Goal: Check status: Check status

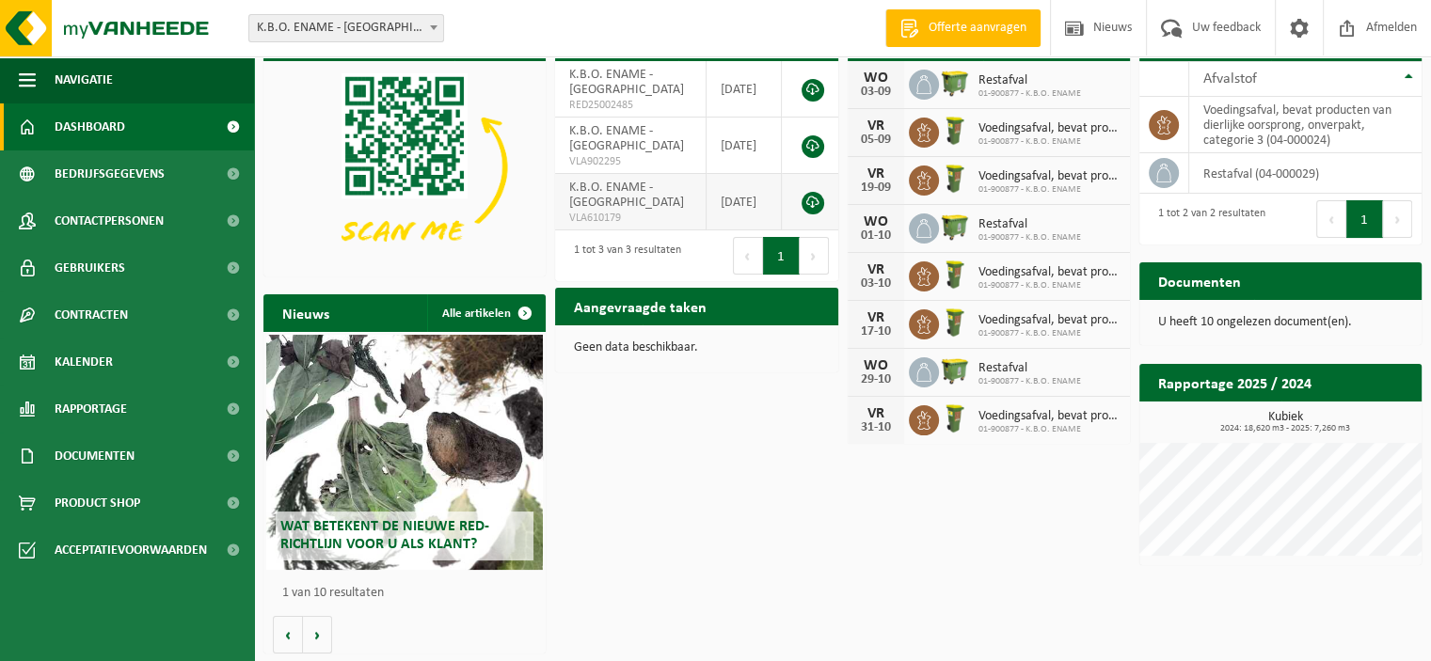
scroll to position [44, 0]
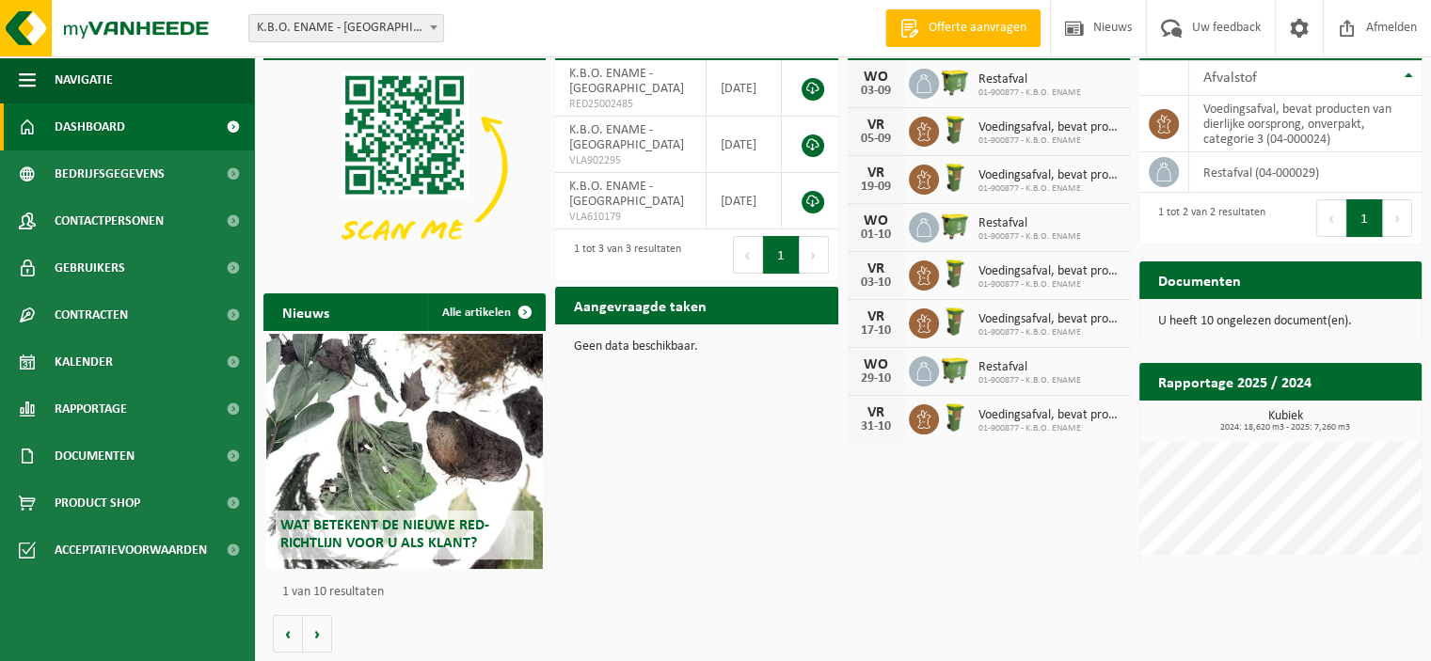
click at [780, 493] on div "Download nu de Vanheede+ app! Verberg Certificaten & attesten Bekijk uw certifi…" at bounding box center [842, 337] width 1167 height 649
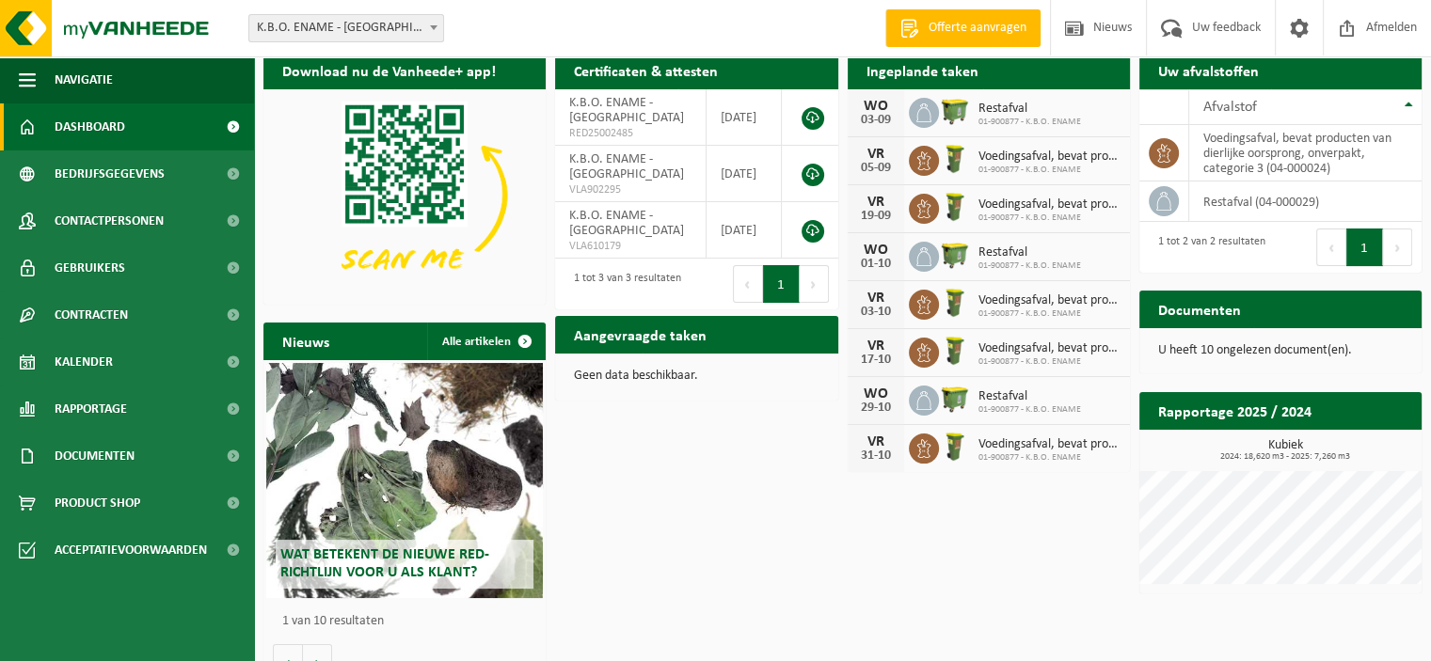
scroll to position [0, 0]
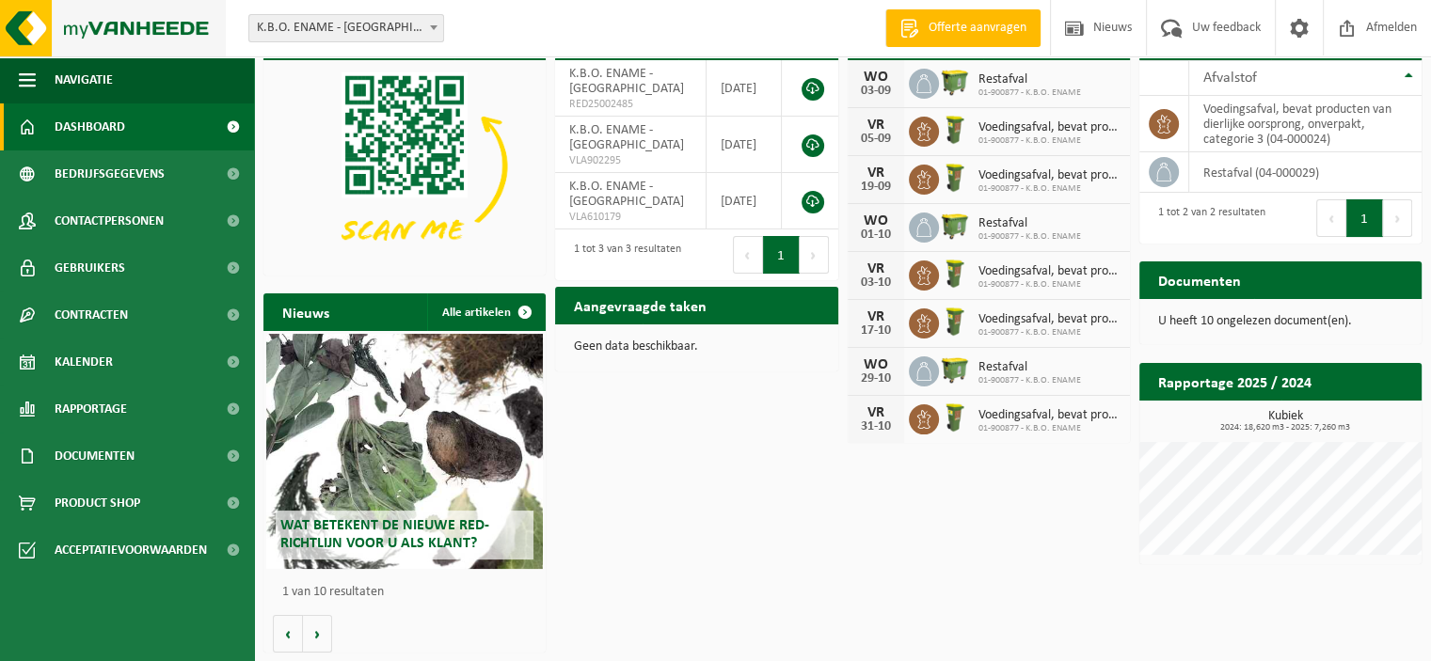
click at [37, 24] on img at bounding box center [113, 28] width 226 height 56
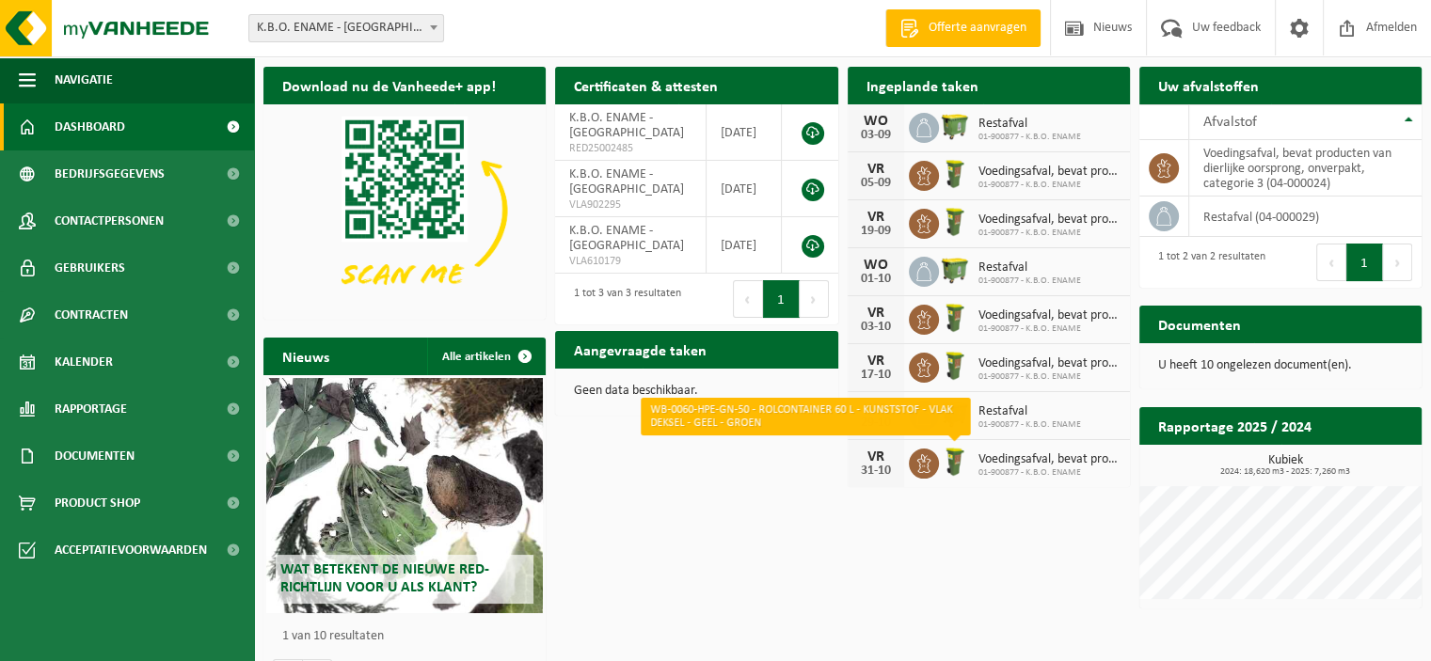
click at [953, 462] on img at bounding box center [955, 462] width 32 height 32
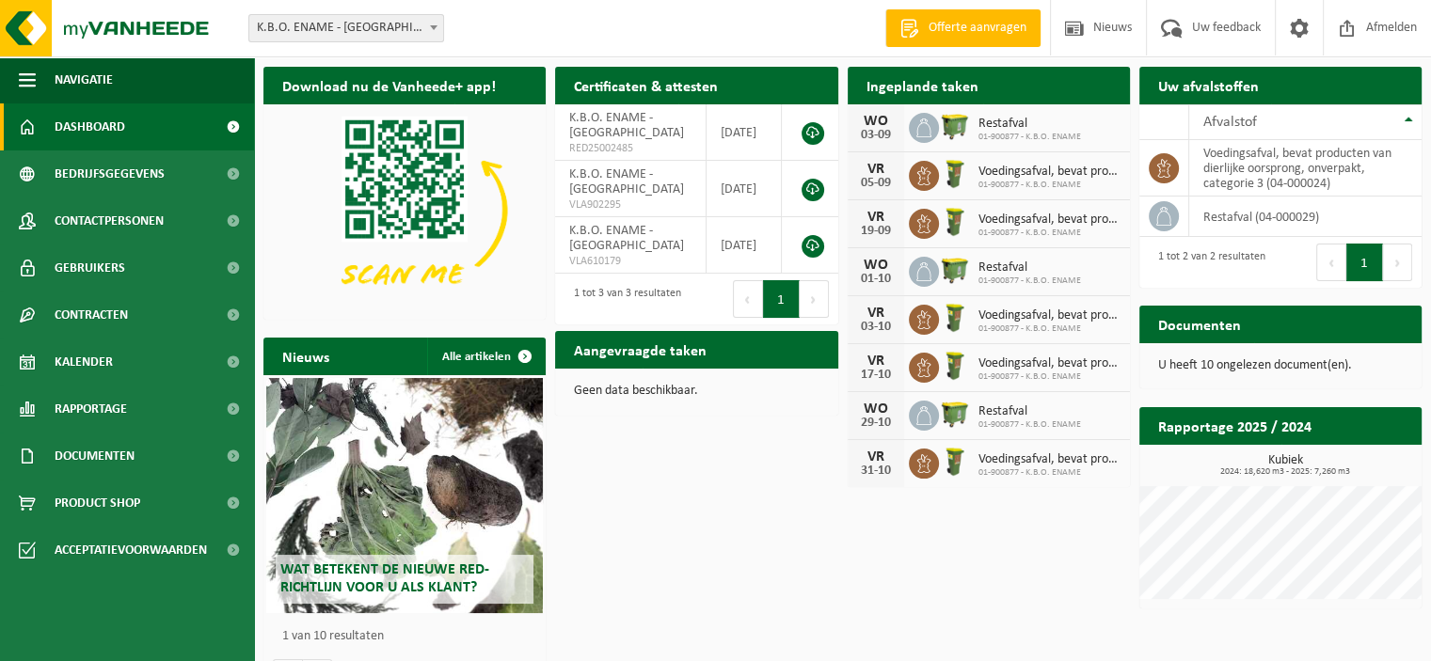
click at [944, 515] on div "Download nu de Vanheede+ app! Verberg Certificaten & attesten Bekijk uw certifi…" at bounding box center [842, 381] width 1167 height 649
click at [955, 511] on div "Download nu de Vanheede+ app! Verberg Certificaten & attesten Bekijk uw certifi…" at bounding box center [842, 381] width 1167 height 649
click at [947, 540] on div "Download nu de Vanheede+ app! Verberg Certificaten & attesten Bekijk uw certifi…" at bounding box center [842, 381] width 1167 height 649
click at [946, 543] on div "Download nu de Vanheede+ app! Verberg Certificaten & attesten Bekijk uw certifi…" at bounding box center [842, 381] width 1167 height 649
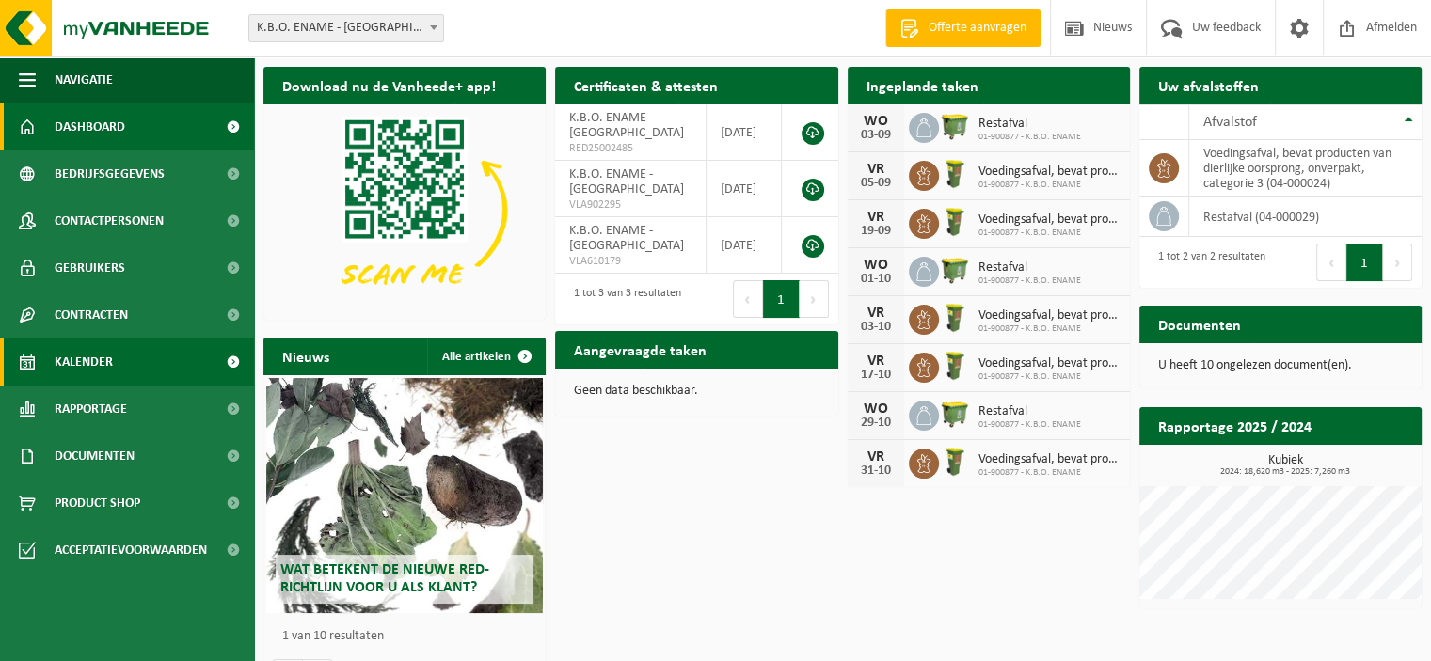
click at [132, 372] on link "Kalender" at bounding box center [127, 362] width 254 height 47
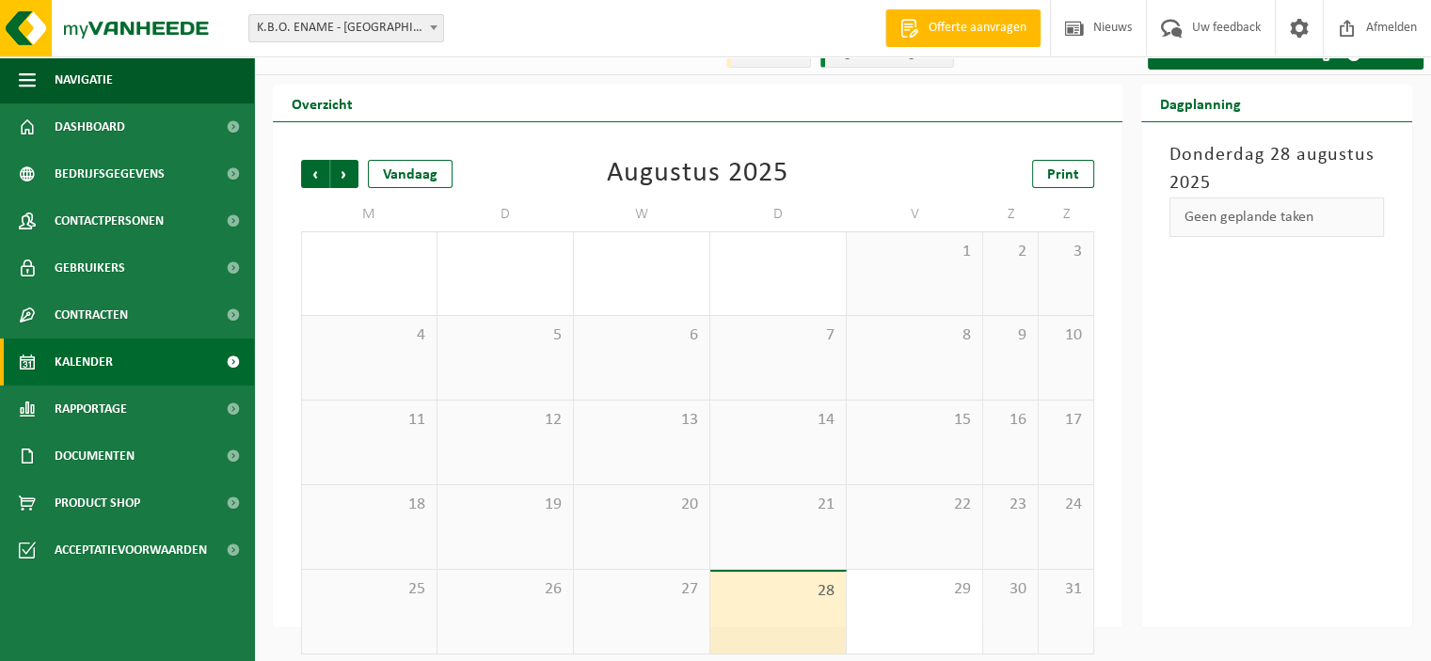
scroll to position [36, 0]
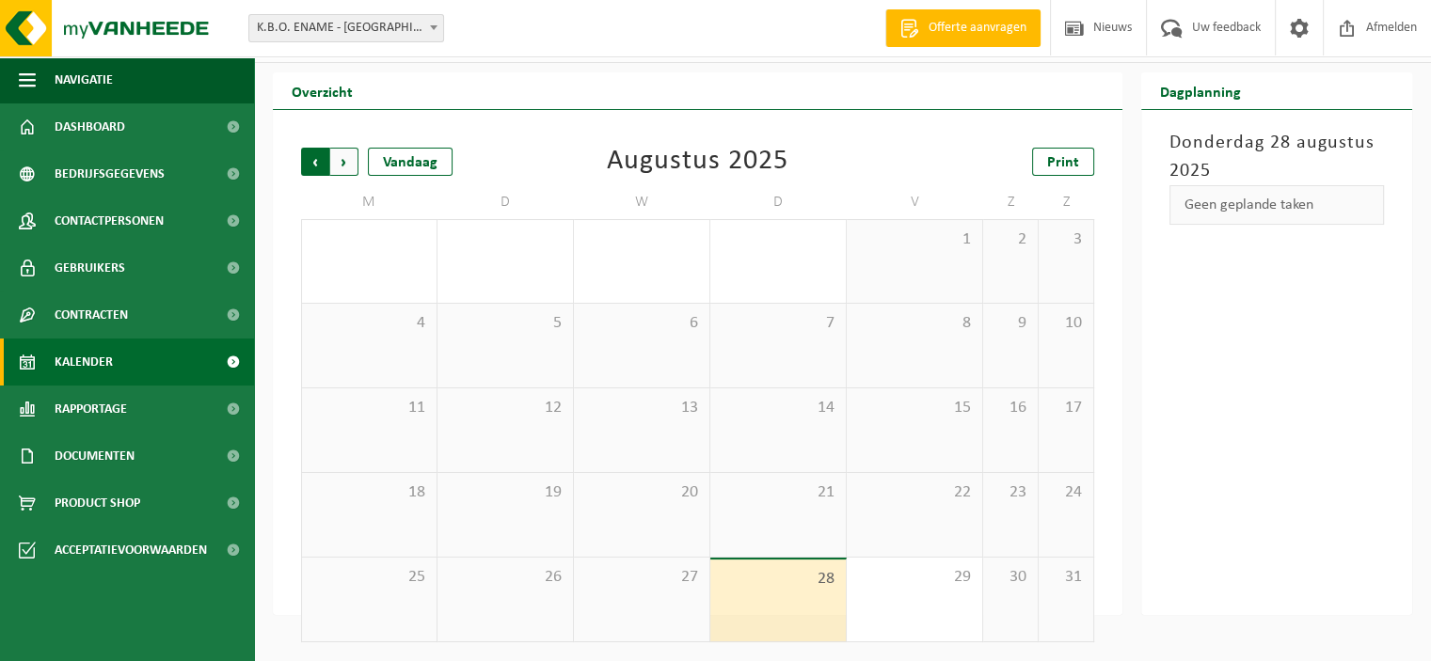
click at [340, 160] on span "Volgende" at bounding box center [344, 162] width 28 height 28
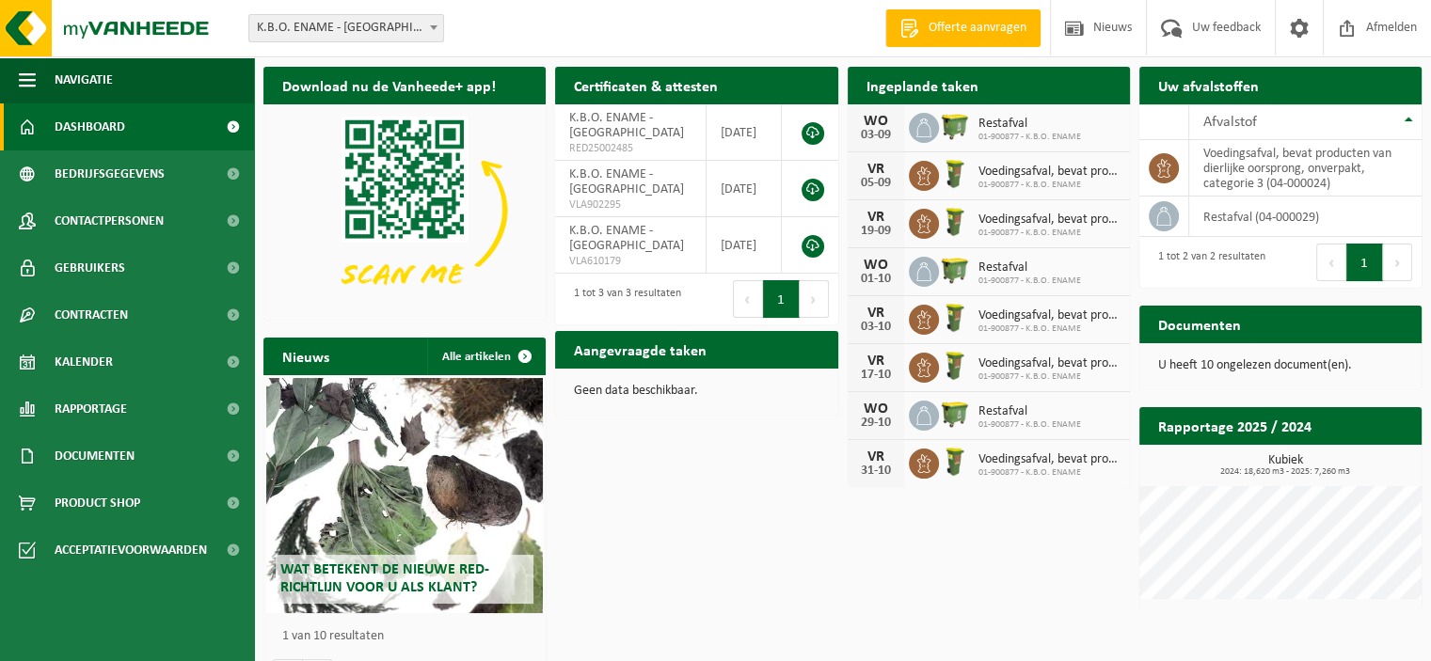
click at [922, 575] on div "Download nu de Vanheede+ app! Verberg Certificaten & attesten Bekijk uw certifi…" at bounding box center [842, 381] width 1167 height 649
click at [784, 519] on div "Download nu de Vanheede+ app! Verberg Certificaten & attesten Bekijk uw certifi…" at bounding box center [842, 381] width 1167 height 649
click at [769, 559] on div "Download nu de Vanheede+ app! Verberg Certificaten & attesten Bekijk uw certifi…" at bounding box center [842, 381] width 1167 height 649
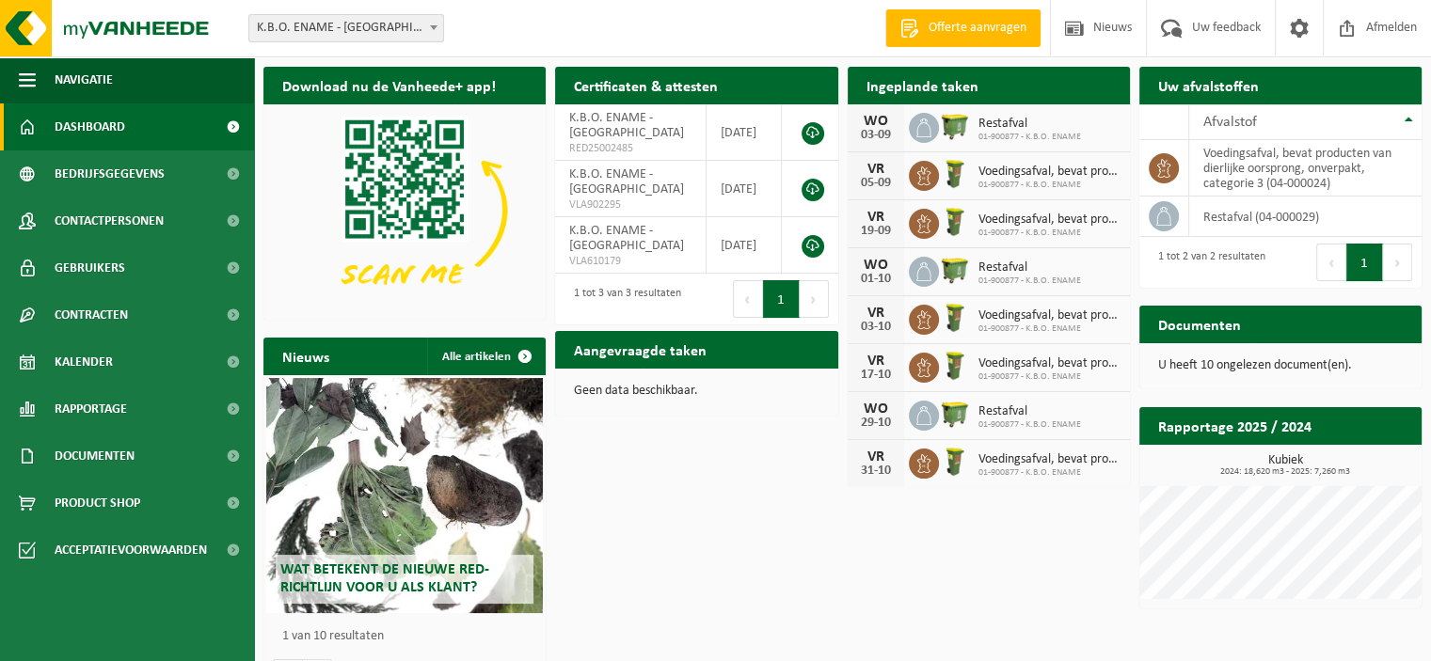
click at [769, 559] on div "Download nu de Vanheede+ app! Verberg Certificaten & attesten Bekijk uw certifi…" at bounding box center [842, 381] width 1167 height 649
click at [766, 561] on div "Download nu de Vanheede+ app! Verberg Certificaten & attesten Bekijk uw certifi…" at bounding box center [842, 381] width 1167 height 649
click at [764, 557] on div "Download nu de Vanheede+ app! Verberg Certificaten & attesten Bekijk uw certifi…" at bounding box center [842, 381] width 1167 height 649
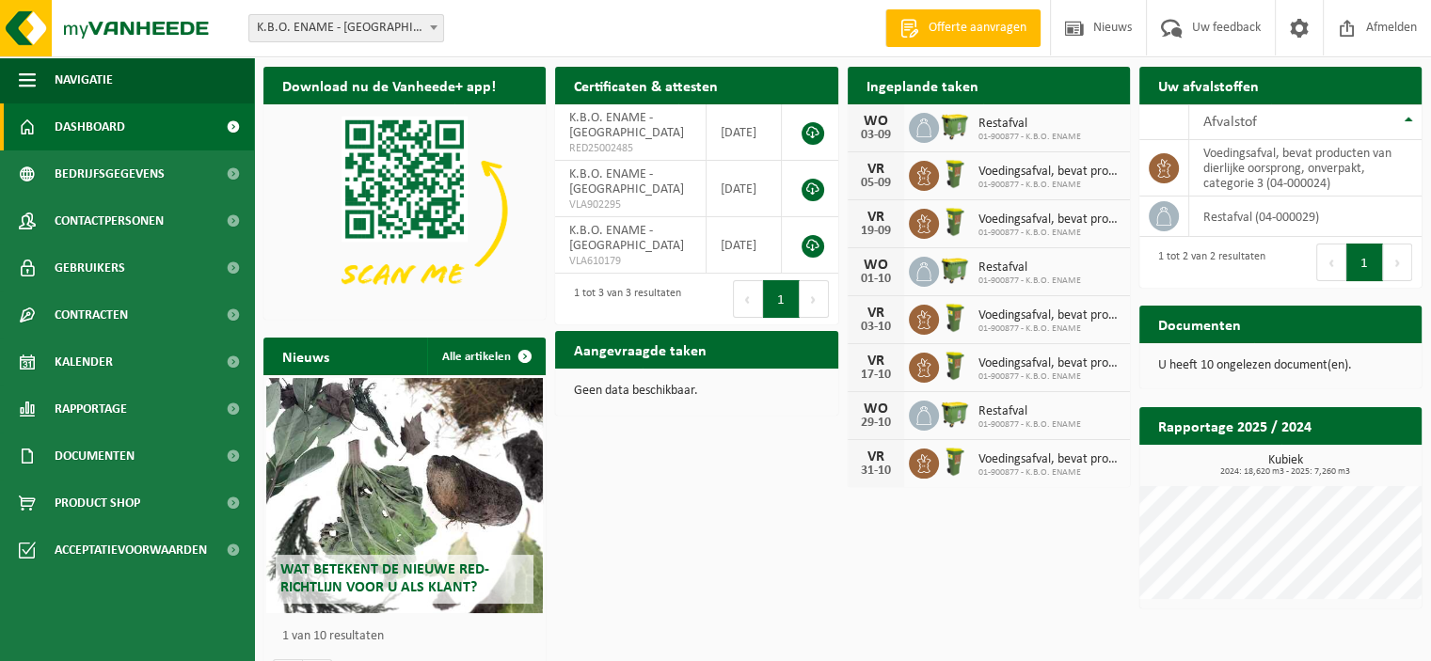
click at [764, 557] on div "Download nu de Vanheede+ app! Verberg Certificaten & attesten Bekijk uw certifi…" at bounding box center [842, 381] width 1167 height 649
click at [778, 526] on div "Download nu de Vanheede+ app! Verberg Certificaten & attesten Bekijk uw certifi…" at bounding box center [842, 381] width 1167 height 649
click at [734, 495] on div "Download nu de Vanheede+ app! Verberg Certificaten & attesten Bekijk uw certifi…" at bounding box center [842, 381] width 1167 height 649
click at [733, 503] on div "Download nu de Vanheede+ app! Verberg Certificaten & attesten Bekijk uw certifi…" at bounding box center [842, 381] width 1167 height 649
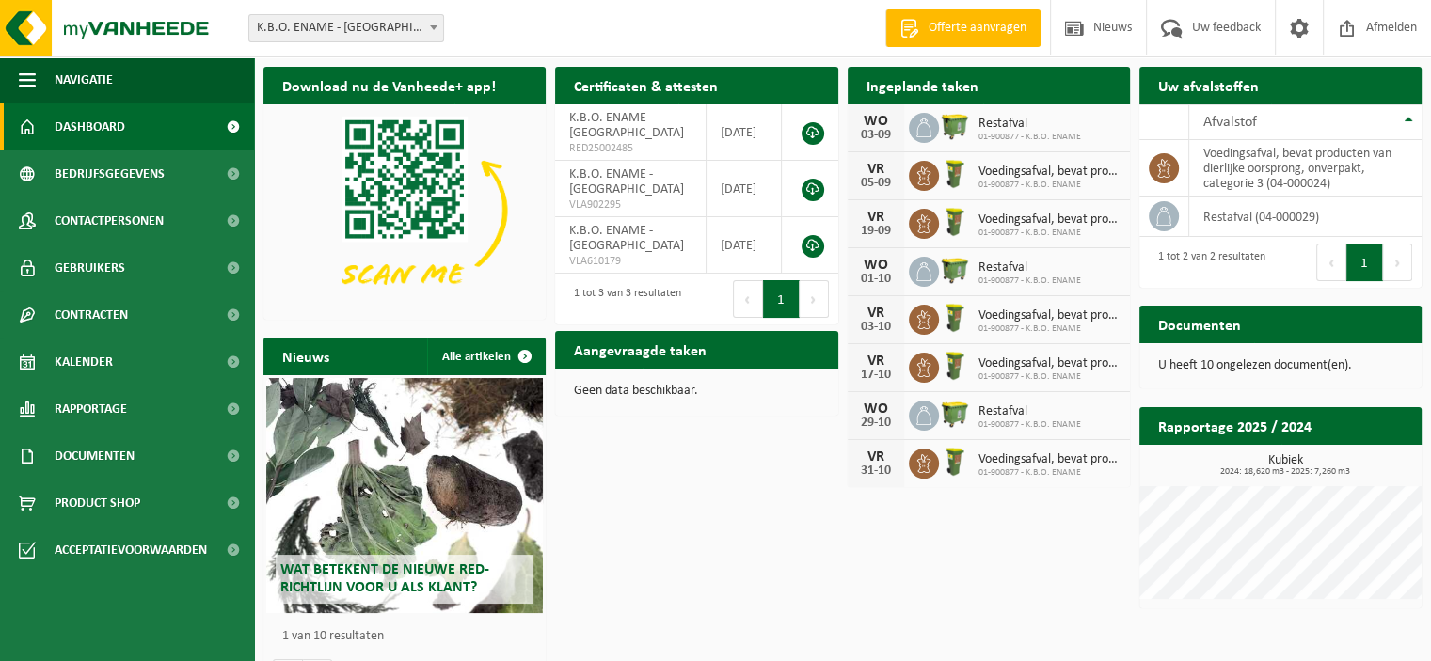
click at [712, 521] on div "Download nu de Vanheede+ app! Verberg Certificaten & attesten Bekijk uw certifi…" at bounding box center [842, 381] width 1167 height 649
click at [967, 569] on div "Download nu de Vanheede+ app! Verberg Certificaten & attesten Bekijk uw certifi…" at bounding box center [842, 381] width 1167 height 649
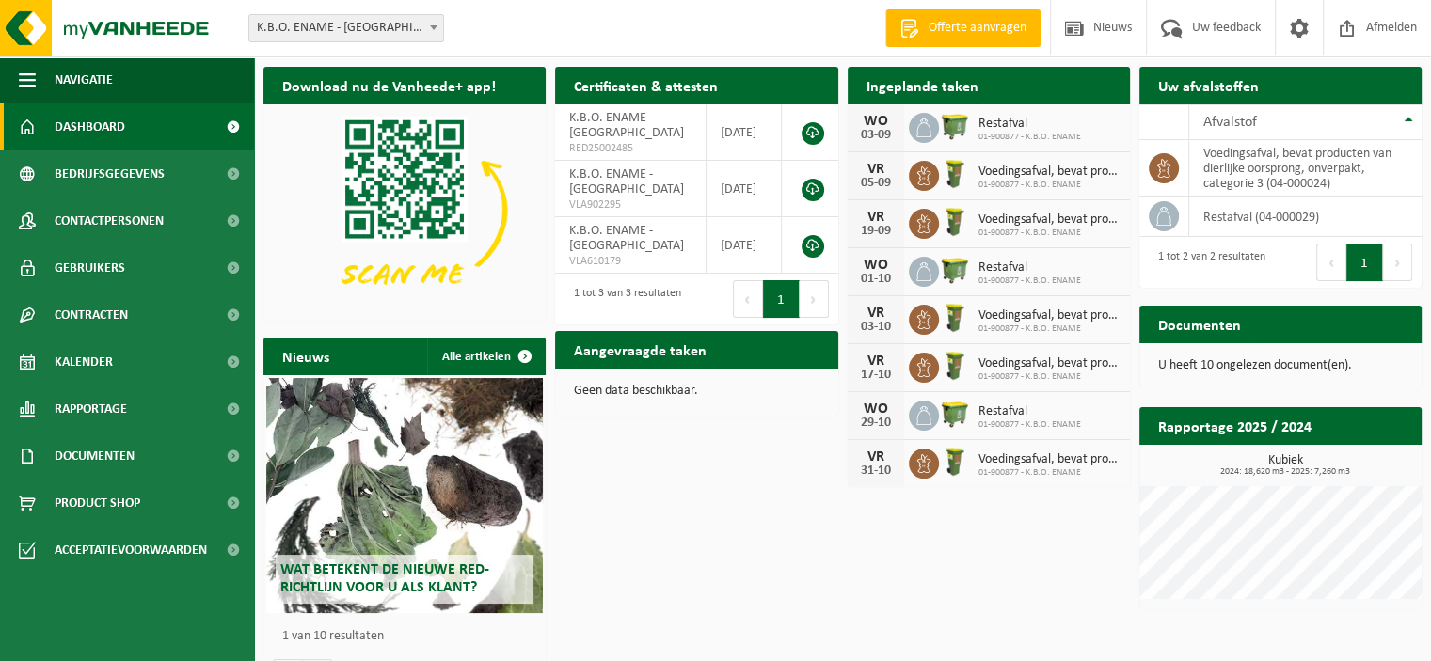
click at [967, 569] on div "Download nu de Vanheede+ app! Verberg Certificaten & attesten Bekijk uw certifi…" at bounding box center [842, 381] width 1167 height 649
click at [952, 574] on div "Download nu de Vanheede+ app! Verberg Certificaten & attesten Bekijk uw certifi…" at bounding box center [842, 381] width 1167 height 649
click at [927, 578] on div "Download nu de Vanheede+ app! Verberg Certificaten & attesten Bekijk uw certifi…" at bounding box center [842, 381] width 1167 height 649
click at [924, 584] on div "Download nu de Vanheede+ app! Verberg Certificaten & attesten Bekijk uw certifi…" at bounding box center [842, 381] width 1167 height 649
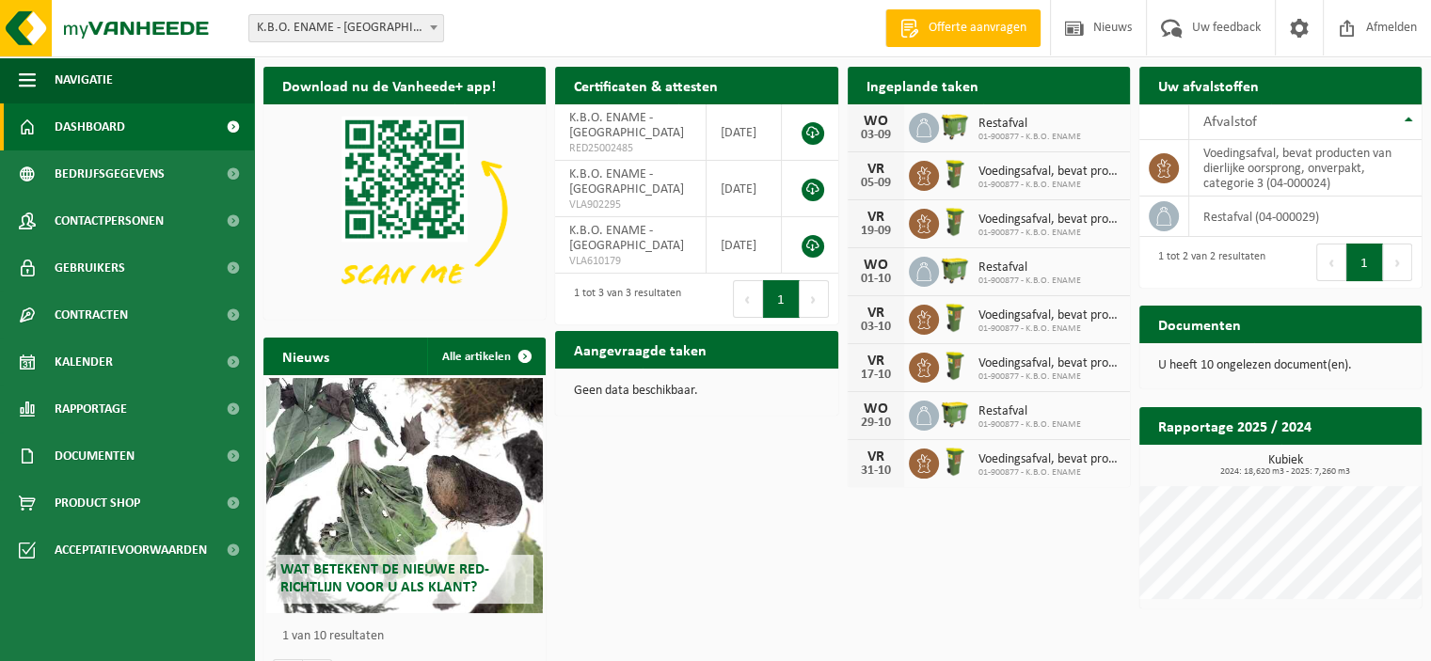
click at [929, 581] on div "Download nu de Vanheede+ app! Verberg Certificaten & attesten Bekijk uw certifi…" at bounding box center [842, 381] width 1167 height 649
click at [933, 587] on div "Download nu de Vanheede+ app! Verberg Certificaten & attesten Bekijk uw certifi…" at bounding box center [842, 381] width 1167 height 649
click at [778, 479] on div "Download nu de Vanheede+ app! Verberg Certificaten & attesten Bekijk uw certifi…" at bounding box center [842, 381] width 1167 height 649
click at [778, 482] on div "Download nu de Vanheede+ app! Verberg Certificaten & attesten Bekijk uw certifi…" at bounding box center [842, 381] width 1167 height 649
click at [778, 483] on div "Download nu de Vanheede+ app! Verberg Certificaten & attesten Bekijk uw certifi…" at bounding box center [842, 381] width 1167 height 649
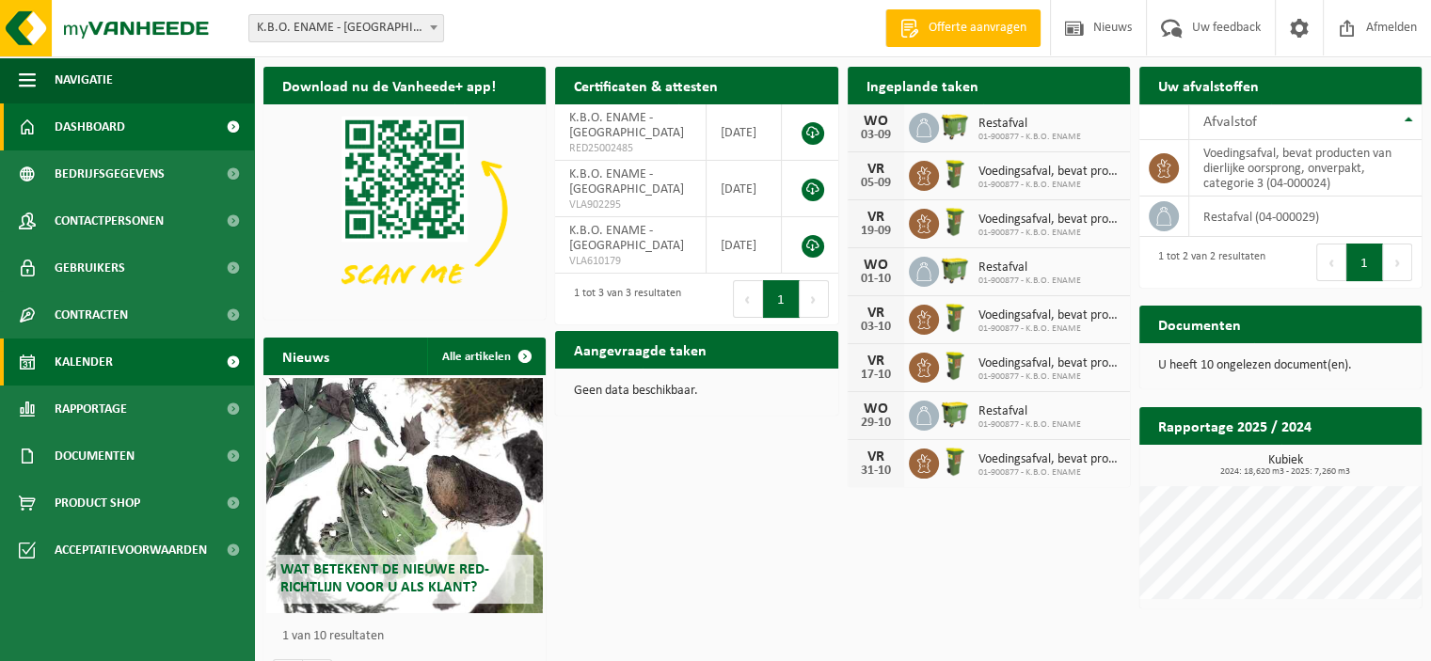
click at [101, 360] on span "Kalender" at bounding box center [84, 362] width 58 height 47
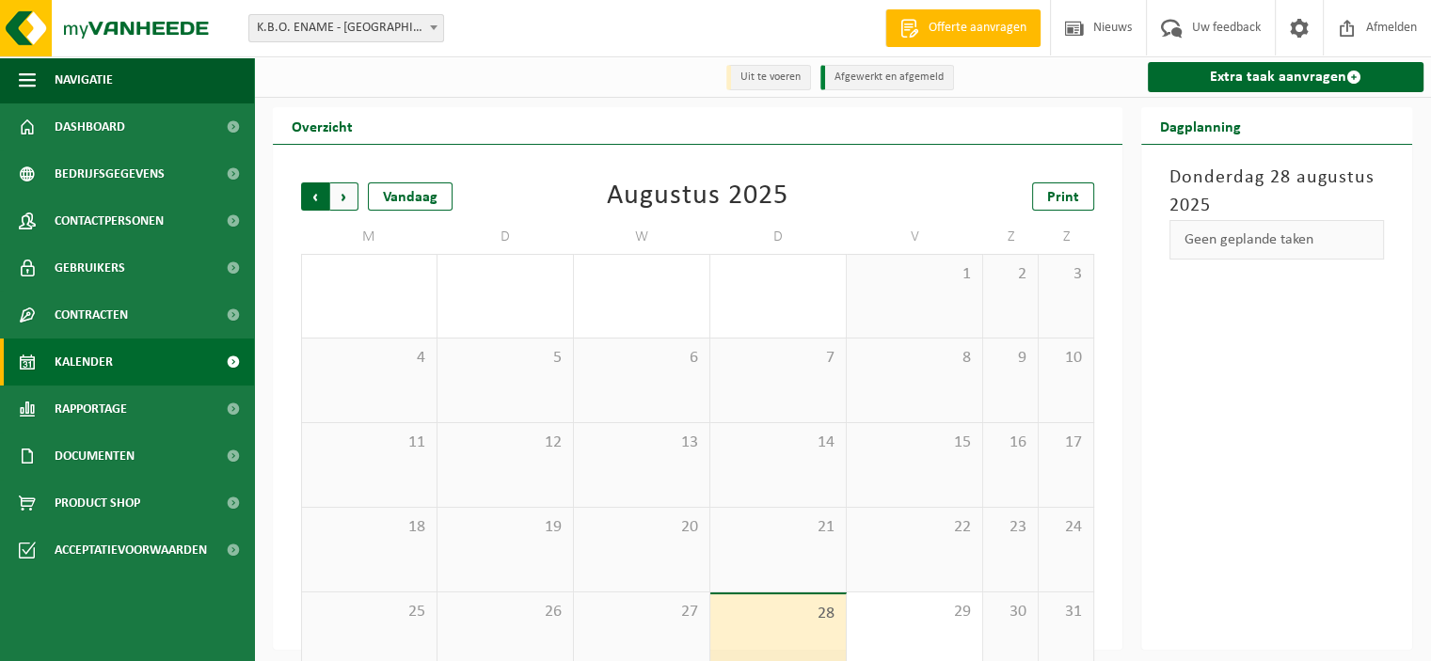
drag, startPoint x: 348, startPoint y: 196, endPoint x: 548, endPoint y: 217, distance: 201.5
click at [348, 195] on span "Volgende" at bounding box center [344, 196] width 28 height 28
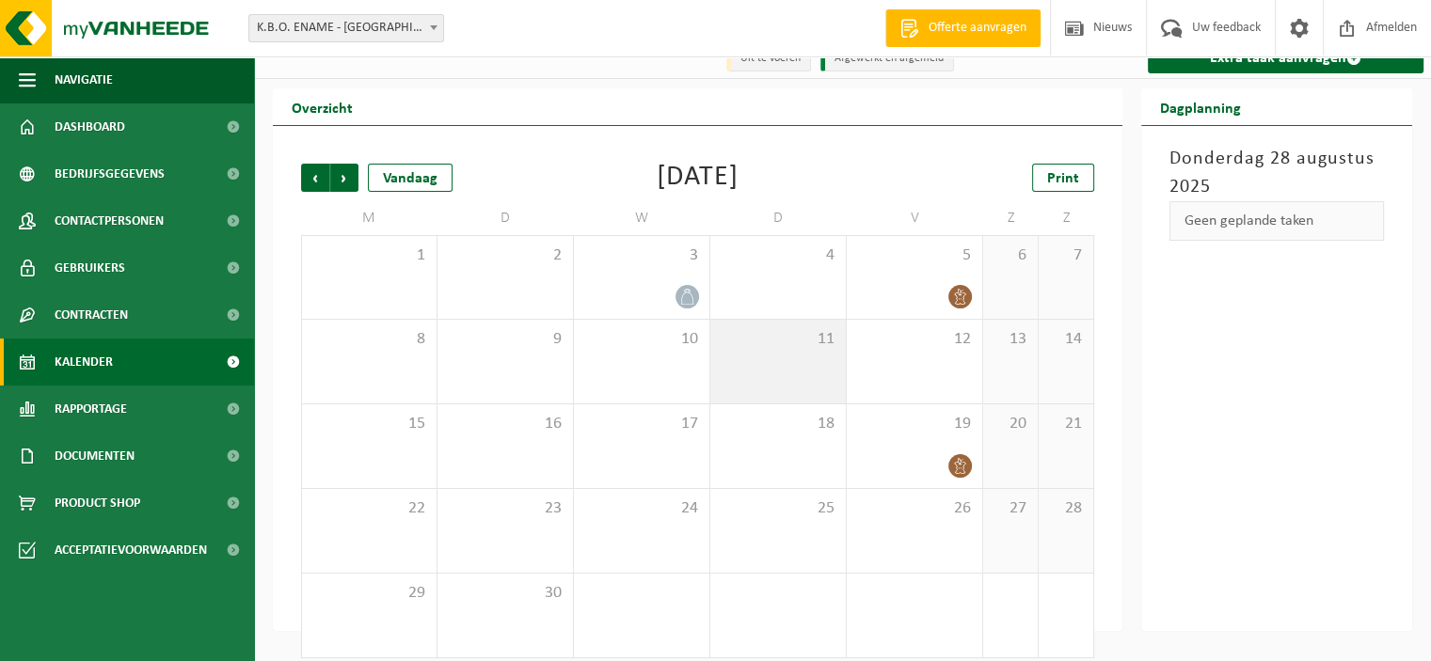
scroll to position [36, 0]
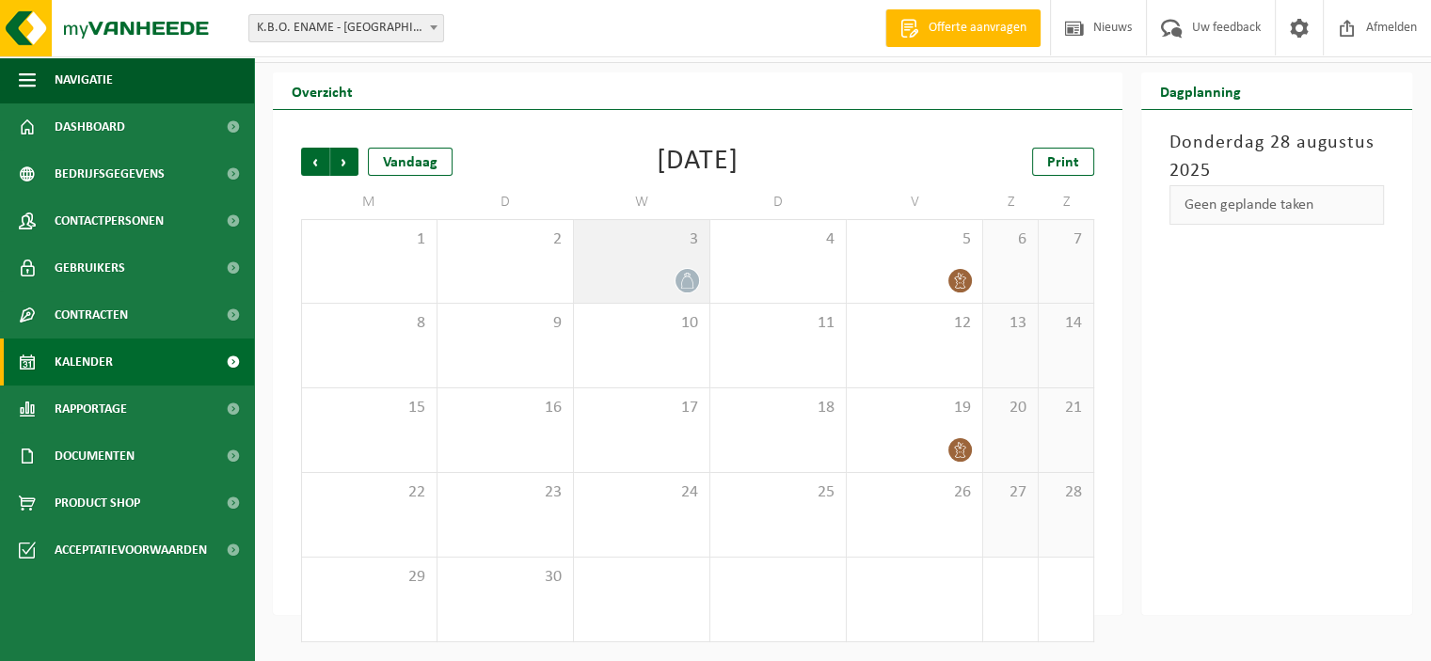
click at [641, 271] on div at bounding box center [641, 280] width 117 height 25
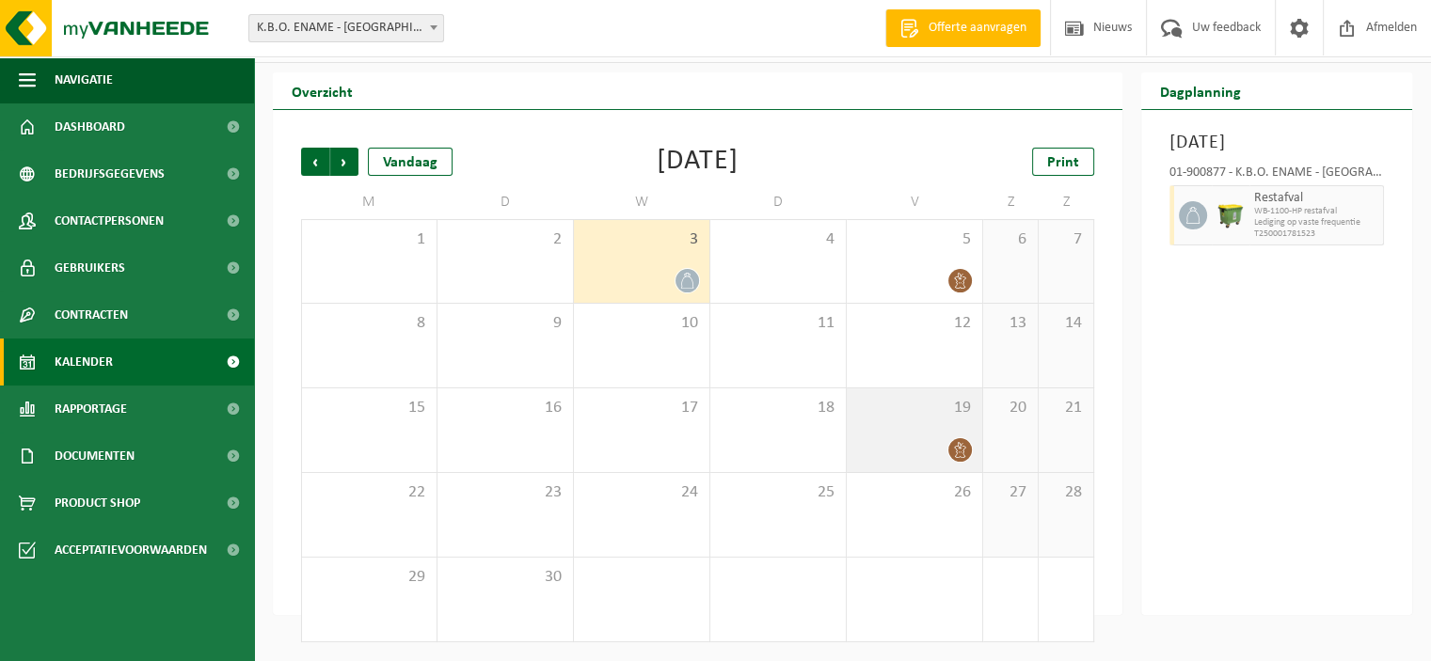
click at [968, 450] on span at bounding box center [960, 450] width 24 height 24
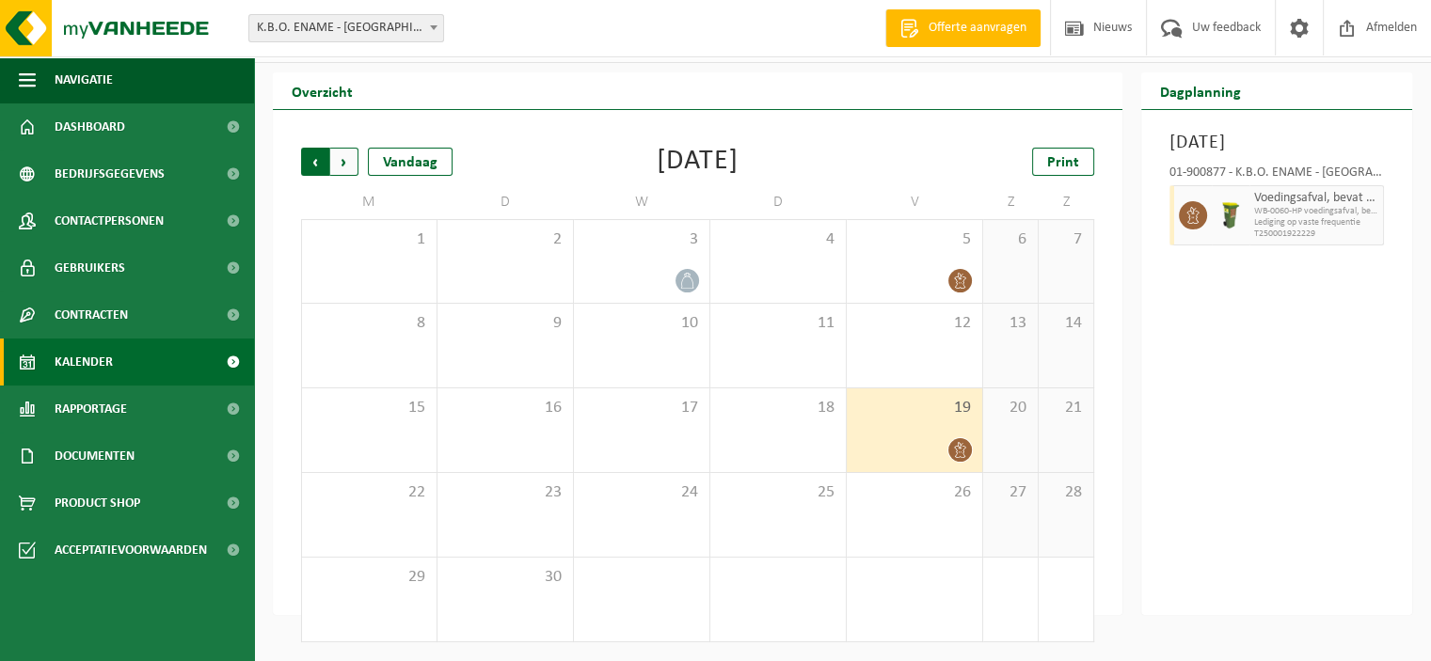
click at [347, 166] on span "Volgende" at bounding box center [344, 162] width 28 height 28
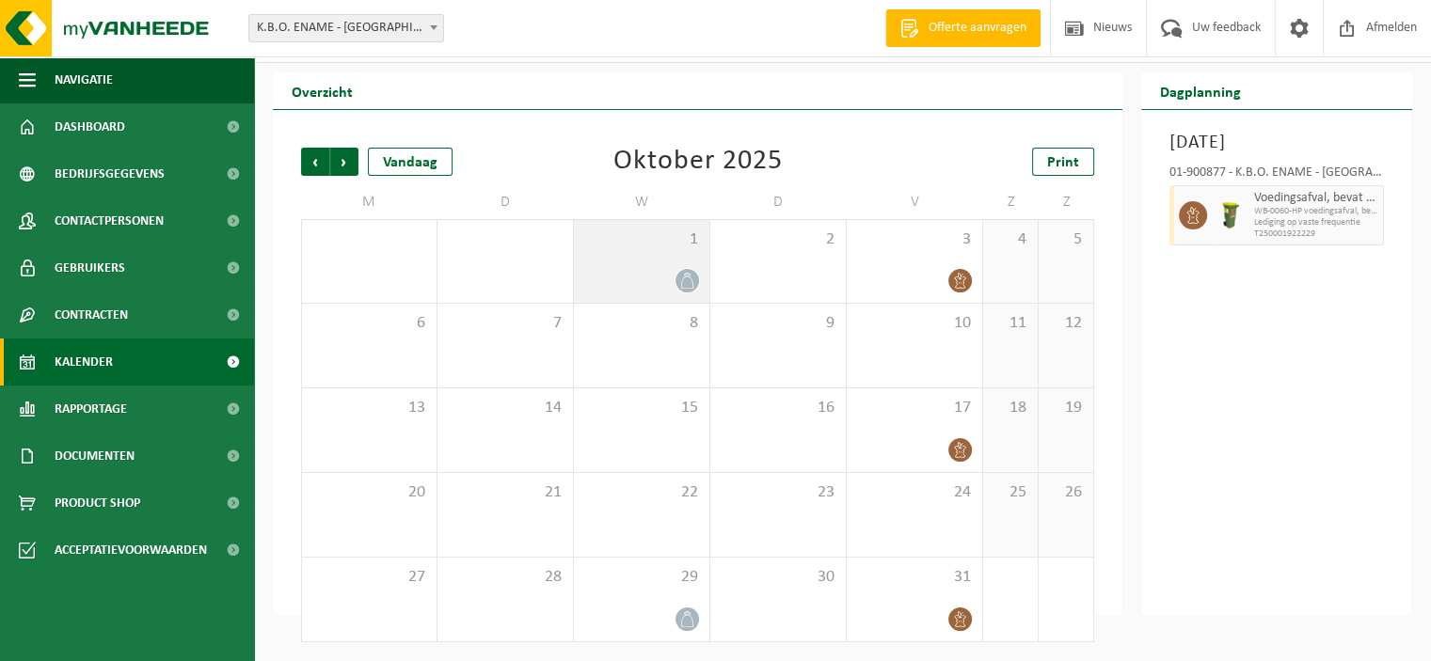
click at [689, 281] on icon at bounding box center [687, 281] width 16 height 16
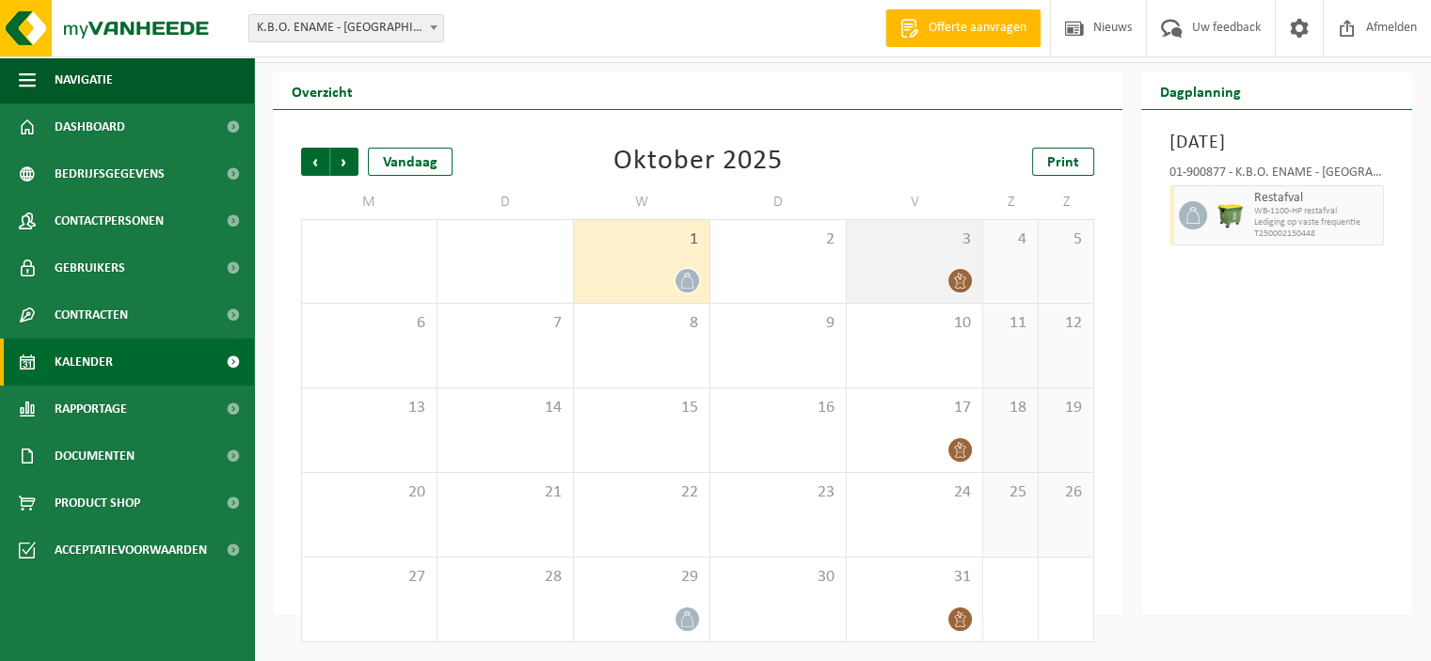
click at [962, 289] on icon at bounding box center [959, 281] width 11 height 16
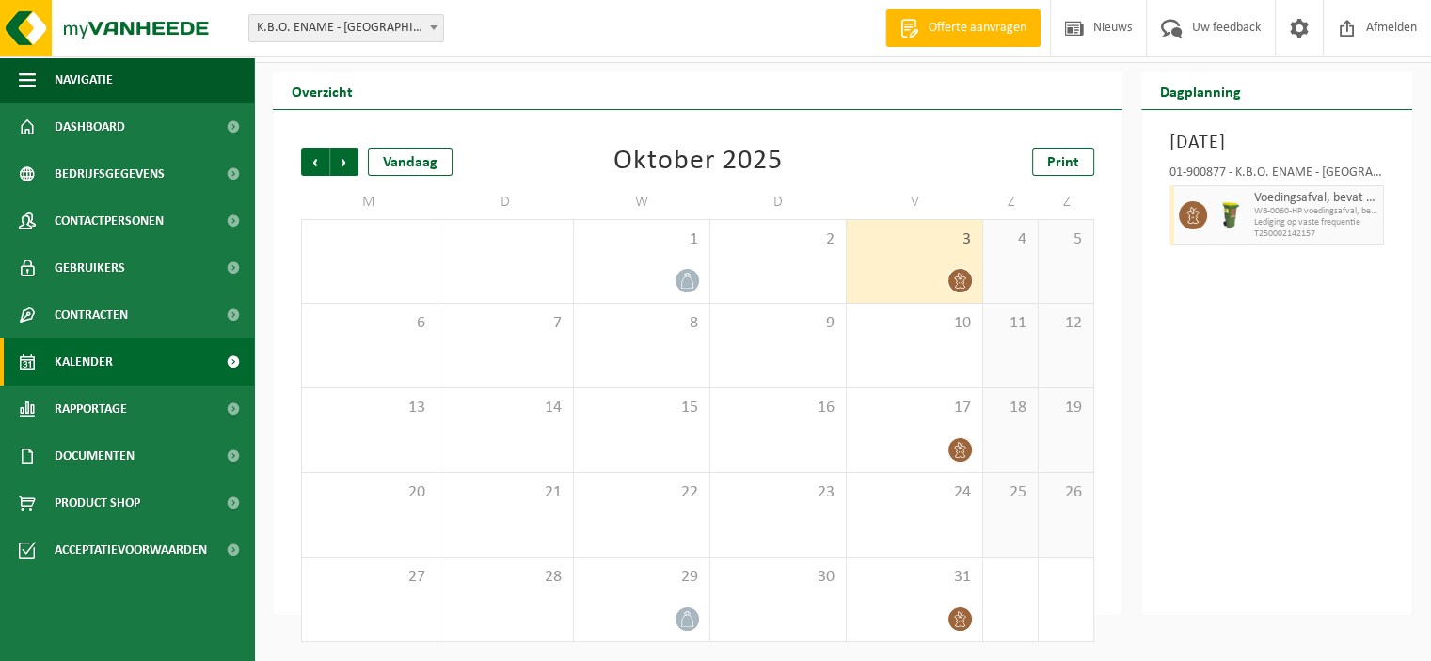
click at [943, 151] on div "Print" at bounding box center [1000, 162] width 188 height 28
click at [933, 154] on div "Print" at bounding box center [1000, 162] width 188 height 28
click at [317, 162] on span "Vorige" at bounding box center [315, 162] width 28 height 28
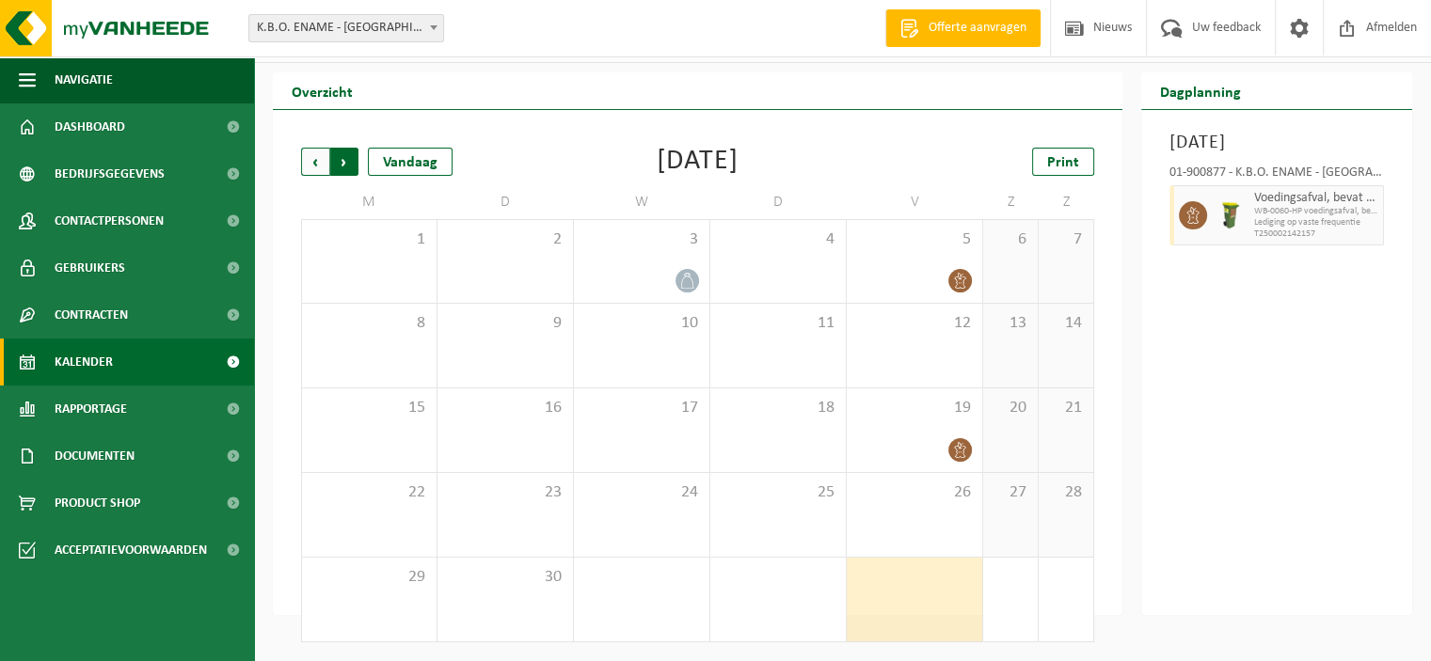
click at [318, 155] on span "Vorige" at bounding box center [315, 162] width 28 height 28
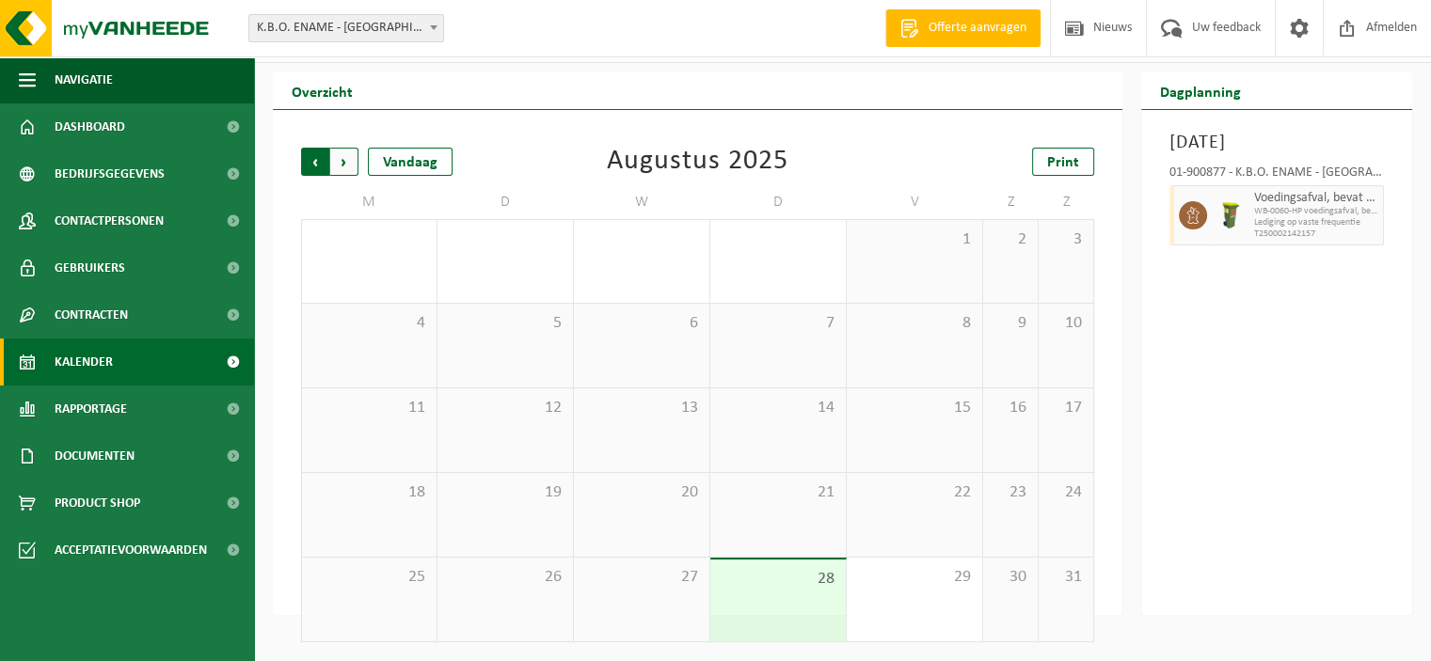
click at [350, 158] on span "Volgende" at bounding box center [344, 162] width 28 height 28
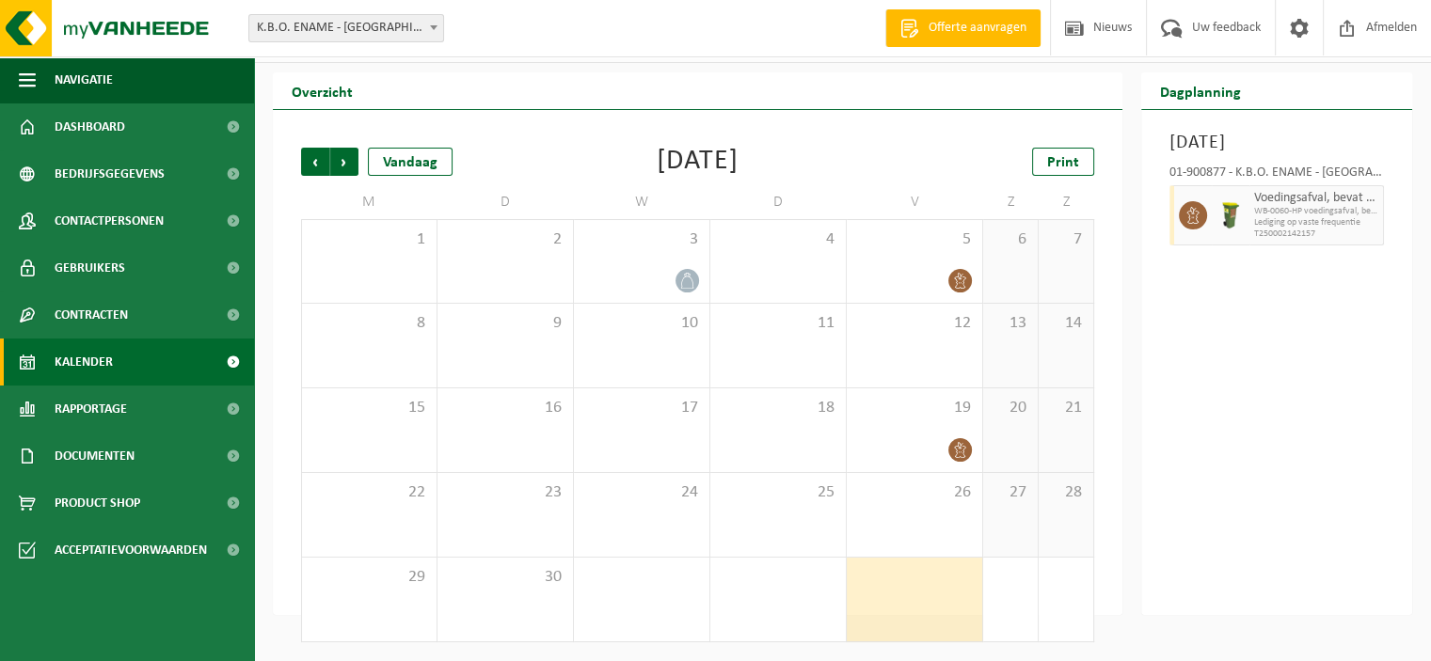
click at [952, 151] on div "Print" at bounding box center [1000, 162] width 188 height 28
click at [908, 131] on div "Vorige Volgende Vandaag [DATE] Print M D W D V Z Z 1 2 3 4 5 6 7 8 9 10 11 12 1…" at bounding box center [698, 395] width 812 height 532
click at [915, 144] on div "Vorige Volgende Vandaag [DATE] Print M D W D V Z Z 1 2 3 4 5 6 7 8 9 10 11 12 1…" at bounding box center [698, 395] width 812 height 532
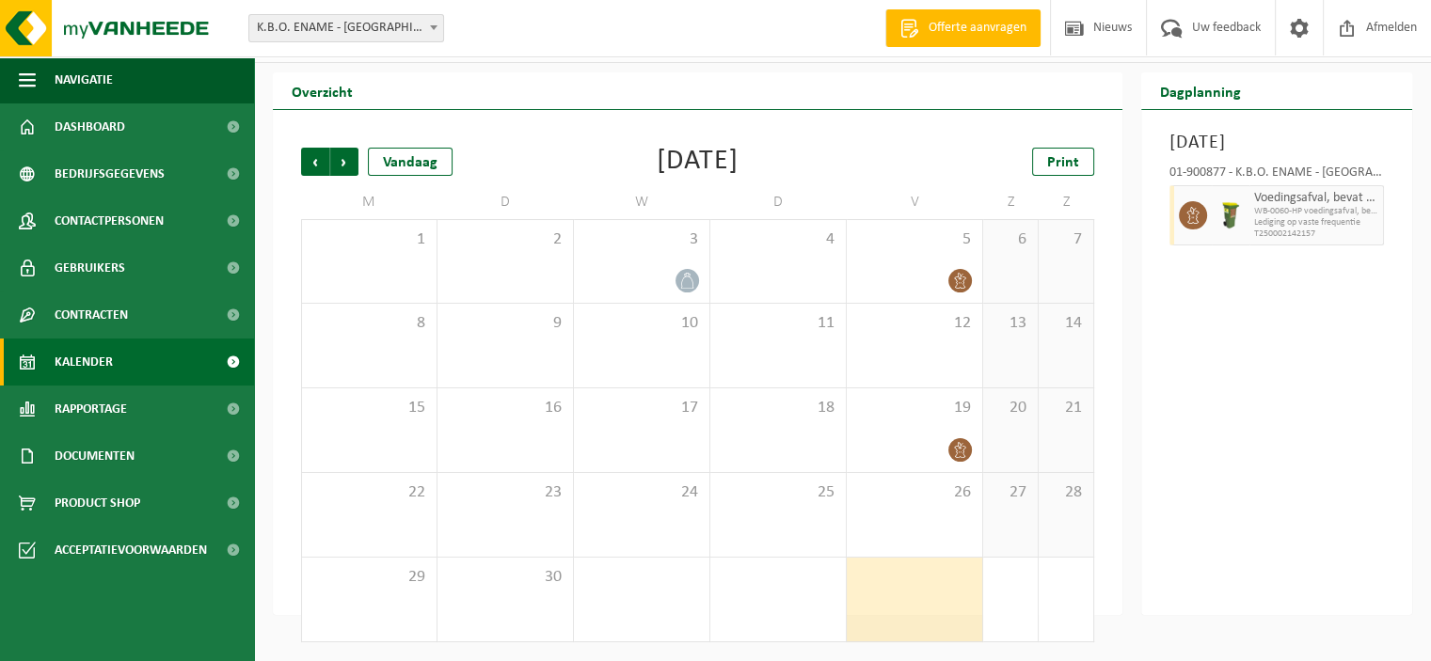
click at [538, 161] on div "Vorige Volgende Vandaag [DATE] Print" at bounding box center [697, 162] width 793 height 28
click at [541, 151] on div "Vorige Volgende Vandaag [DATE] Print" at bounding box center [697, 162] width 793 height 28
drag, startPoint x: 798, startPoint y: 161, endPoint x: 597, endPoint y: 164, distance: 200.4
click at [657, 164] on div "[DATE]" at bounding box center [698, 162] width 82 height 28
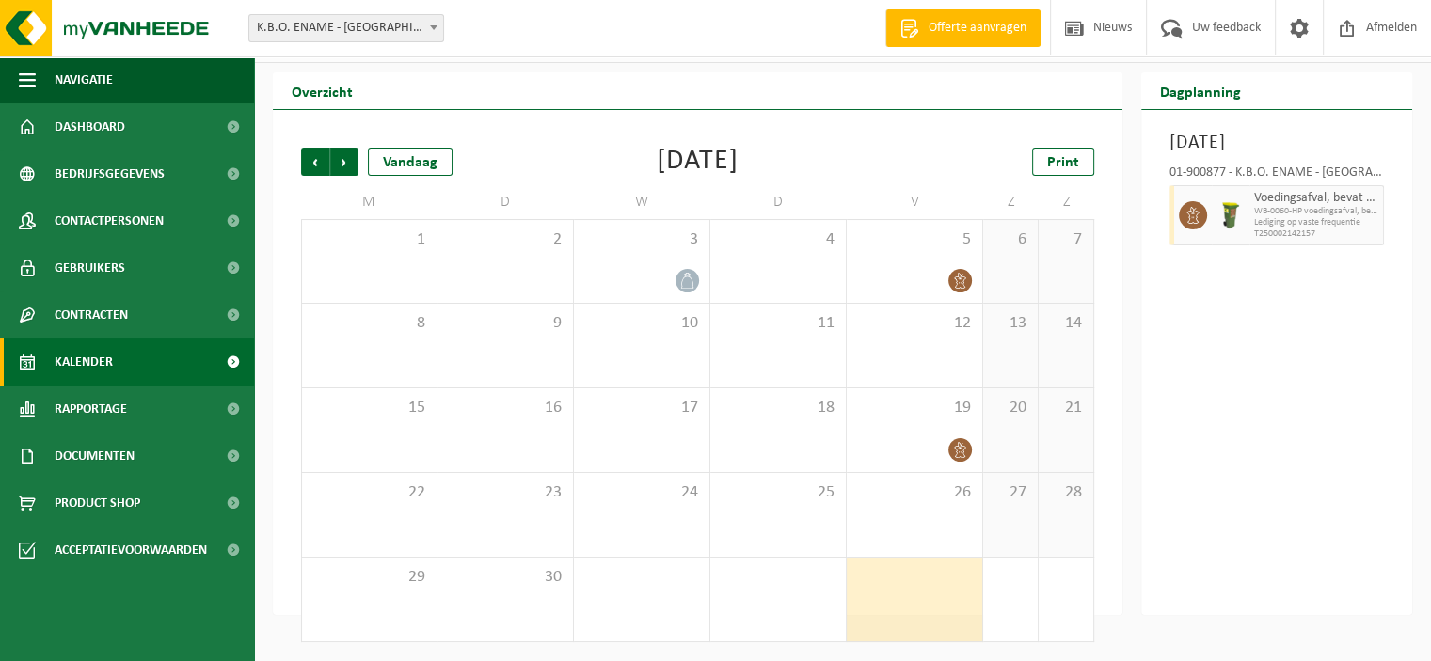
click at [657, 164] on div "[DATE]" at bounding box center [698, 162] width 82 height 28
click at [804, 159] on div "Vorige Volgende Vandaag [DATE] Print" at bounding box center [697, 162] width 793 height 28
drag, startPoint x: 798, startPoint y: 161, endPoint x: 593, endPoint y: 166, distance: 205.1
click at [593, 166] on div "Vorige Volgende Vandaag [DATE] Print" at bounding box center [697, 162] width 793 height 28
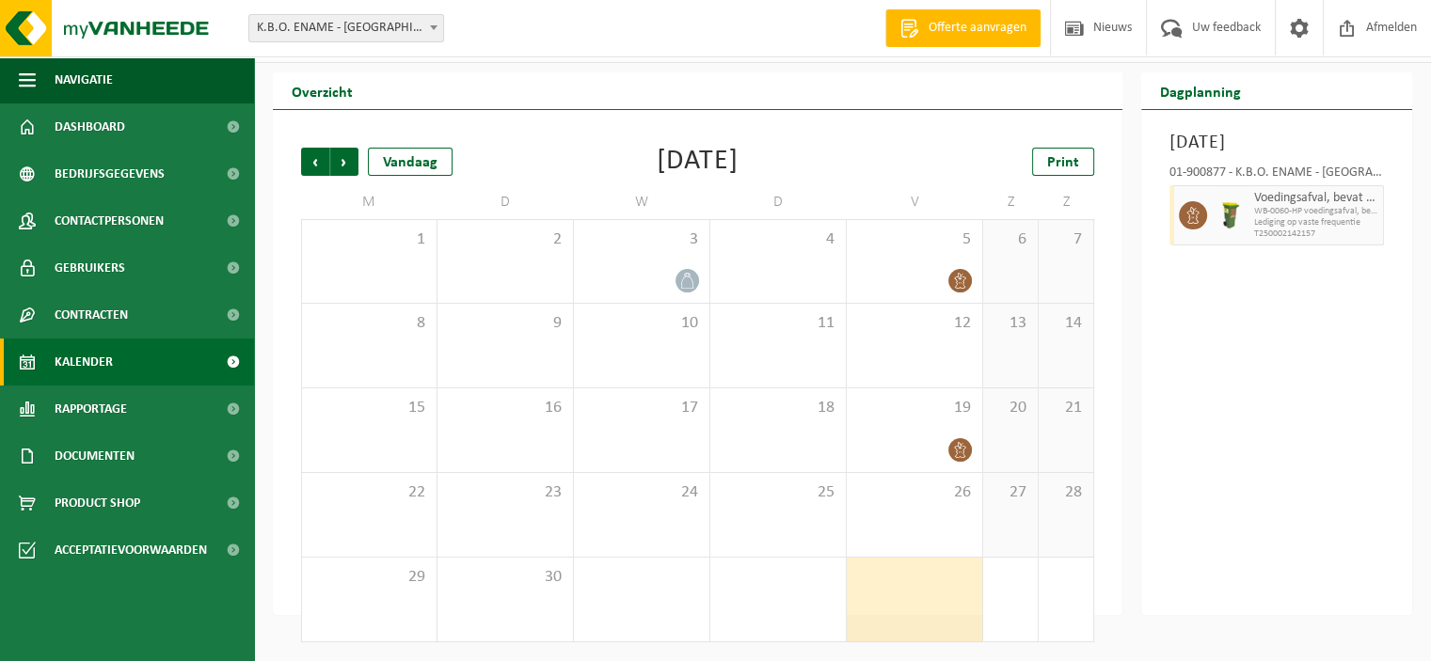
click at [819, 165] on div "Vorige Volgende Vandaag [DATE] Print" at bounding box center [697, 162] width 793 height 28
click at [800, 159] on div "Vorige Volgende Vandaag [DATE] Print" at bounding box center [697, 162] width 793 height 28
click at [959, 281] on icon at bounding box center [960, 281] width 16 height 16
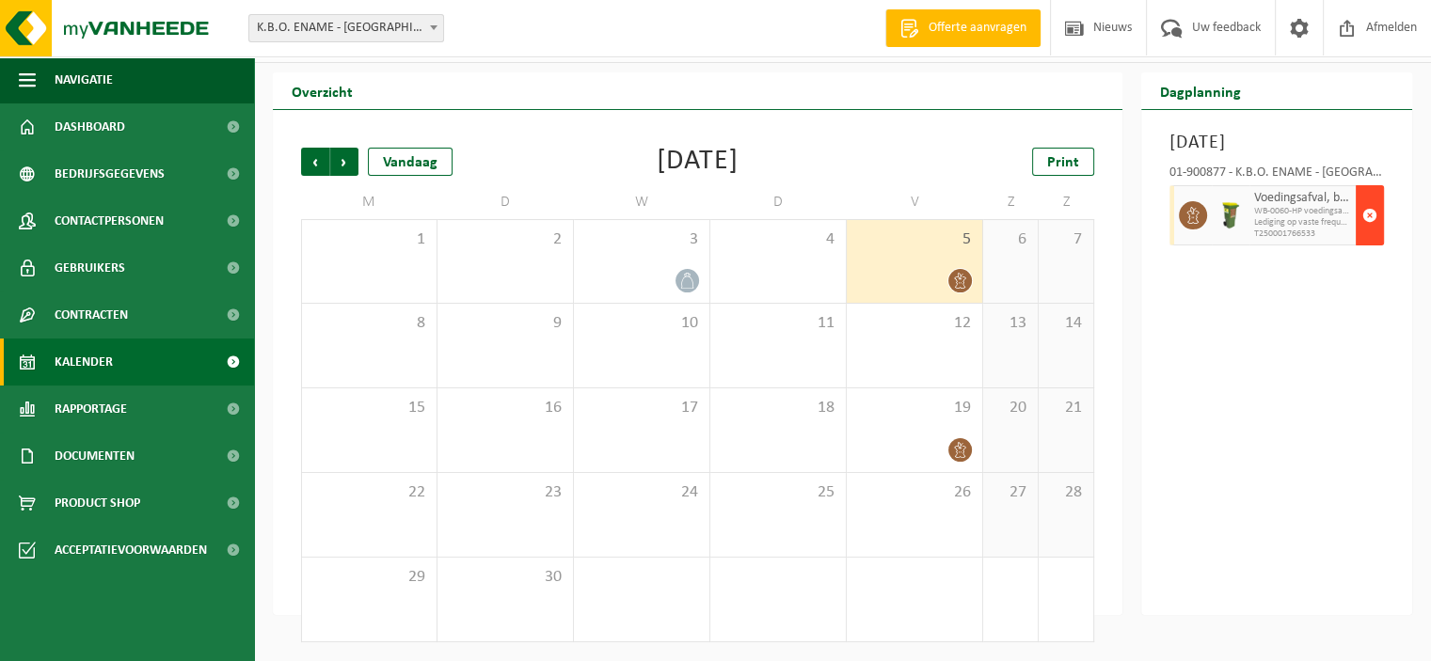
click at [1367, 234] on span "button" at bounding box center [1369, 216] width 15 height 38
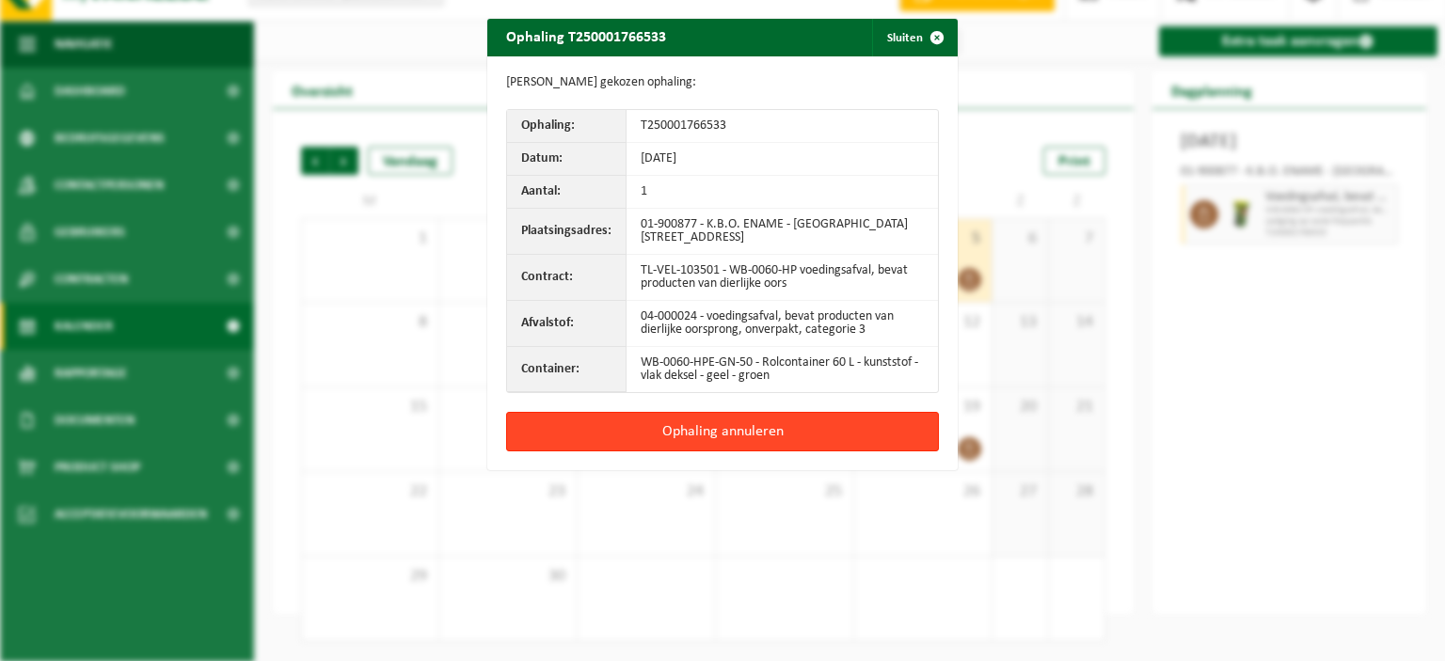
click at [719, 427] on button "Ophaling annuleren" at bounding box center [722, 432] width 433 height 40
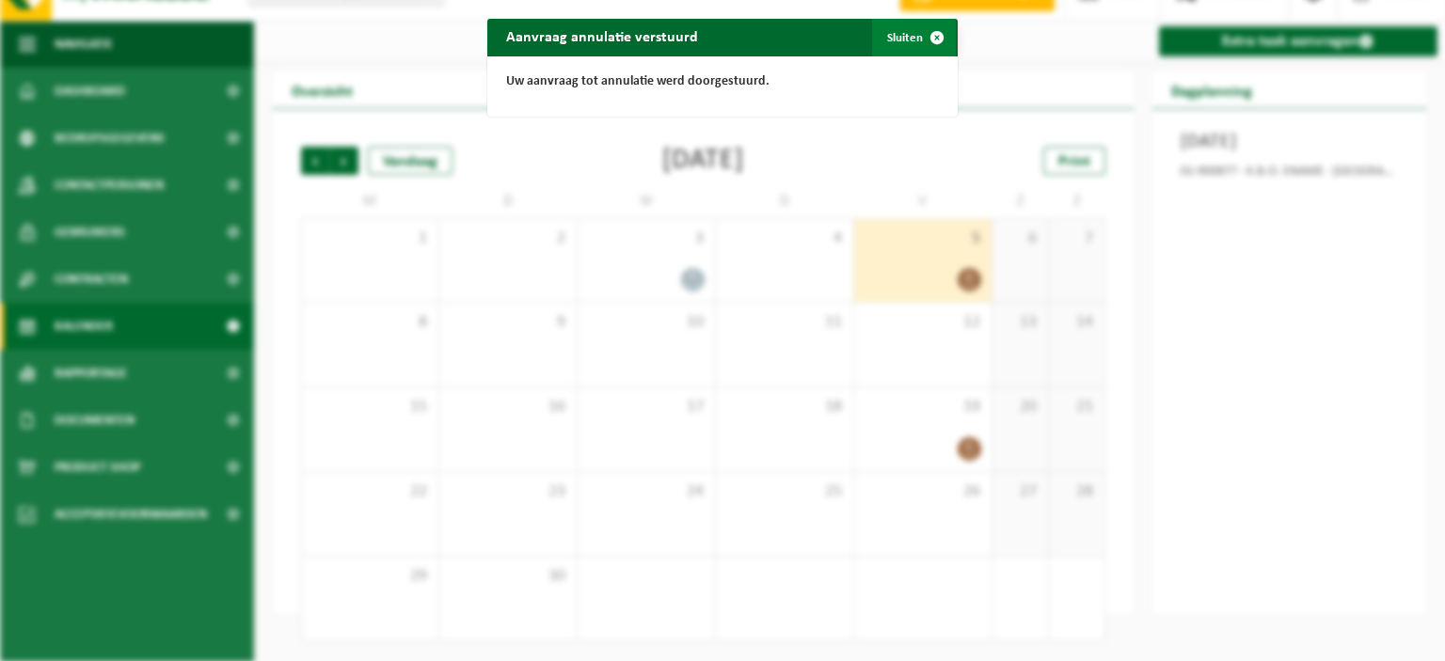
click at [926, 37] on span "button" at bounding box center [937, 38] width 38 height 38
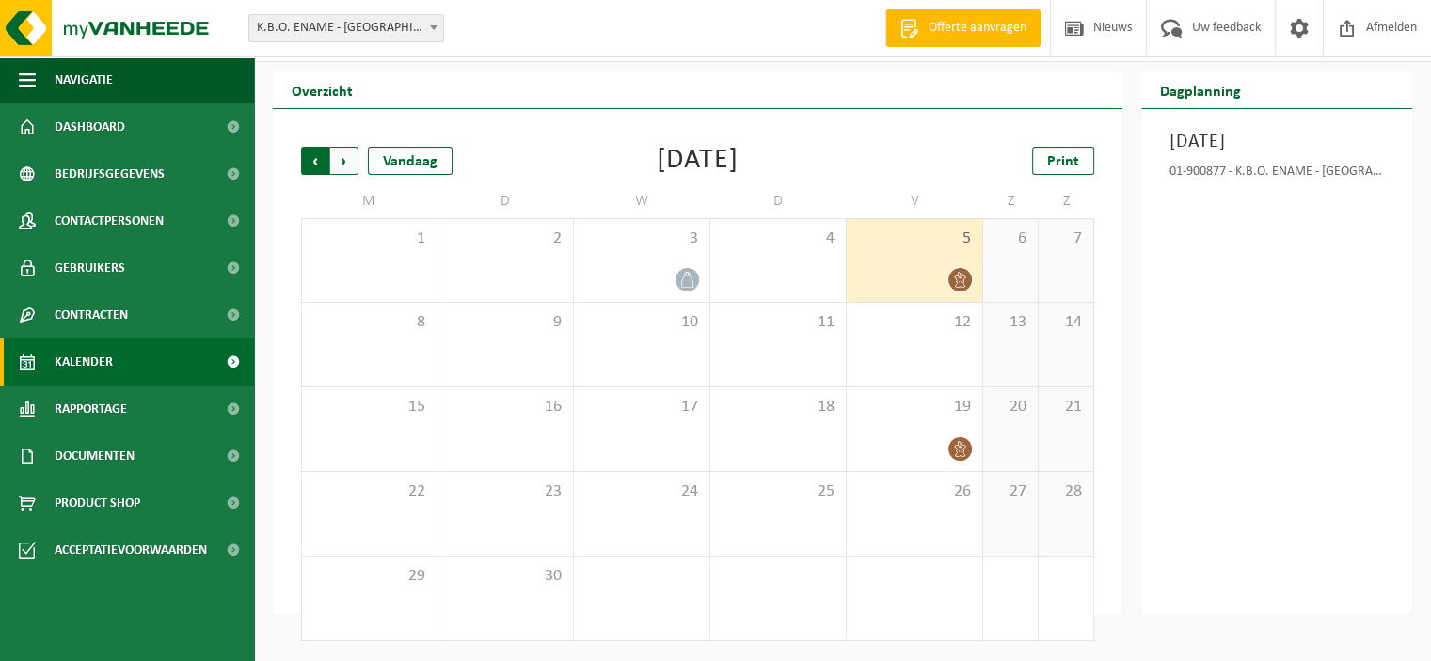
click at [346, 163] on span "Volgende" at bounding box center [344, 161] width 28 height 28
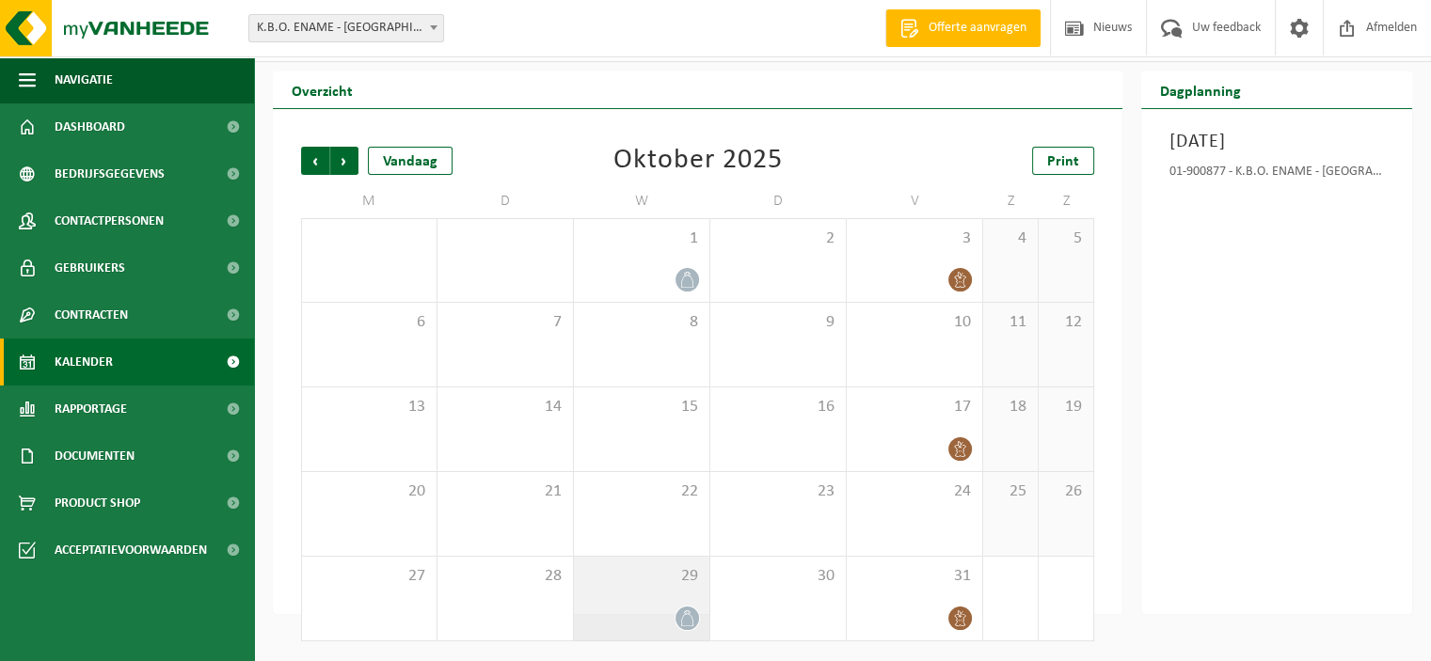
click at [682, 619] on icon at bounding box center [687, 618] width 12 height 16
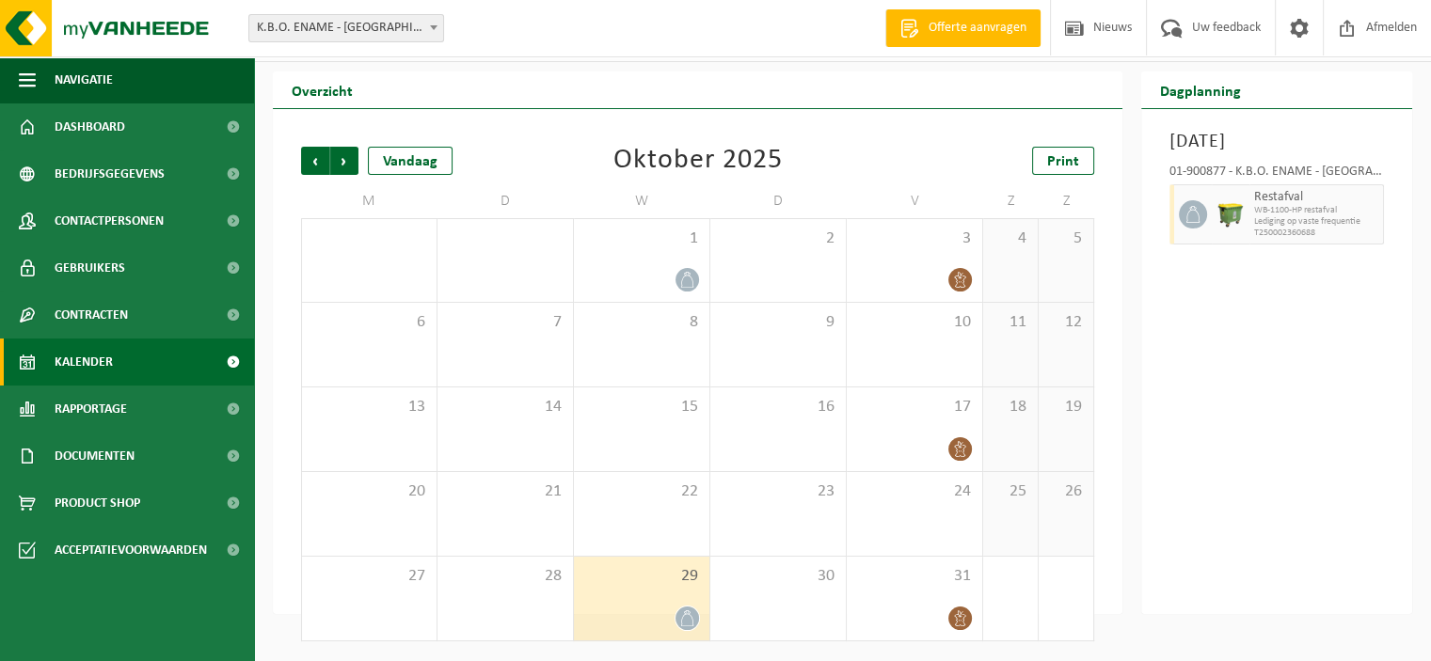
click at [892, 132] on div "Vorige Volgende Vandaag [DATE] Print M D W D V Z Z 29 30 1 2 3 4 5 6 7 8 9 10 1…" at bounding box center [698, 394] width 812 height 532
click at [689, 621] on icon at bounding box center [687, 618] width 16 height 16
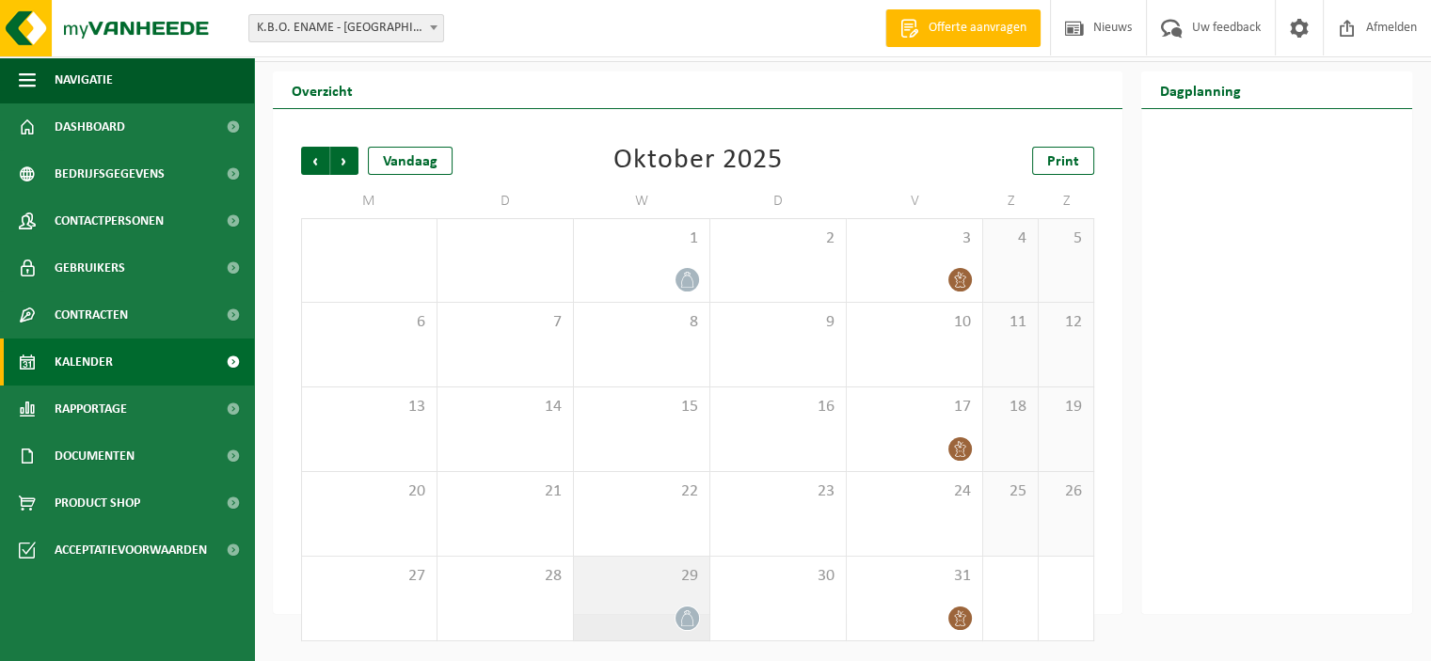
click at [689, 621] on icon at bounding box center [687, 618] width 16 height 16
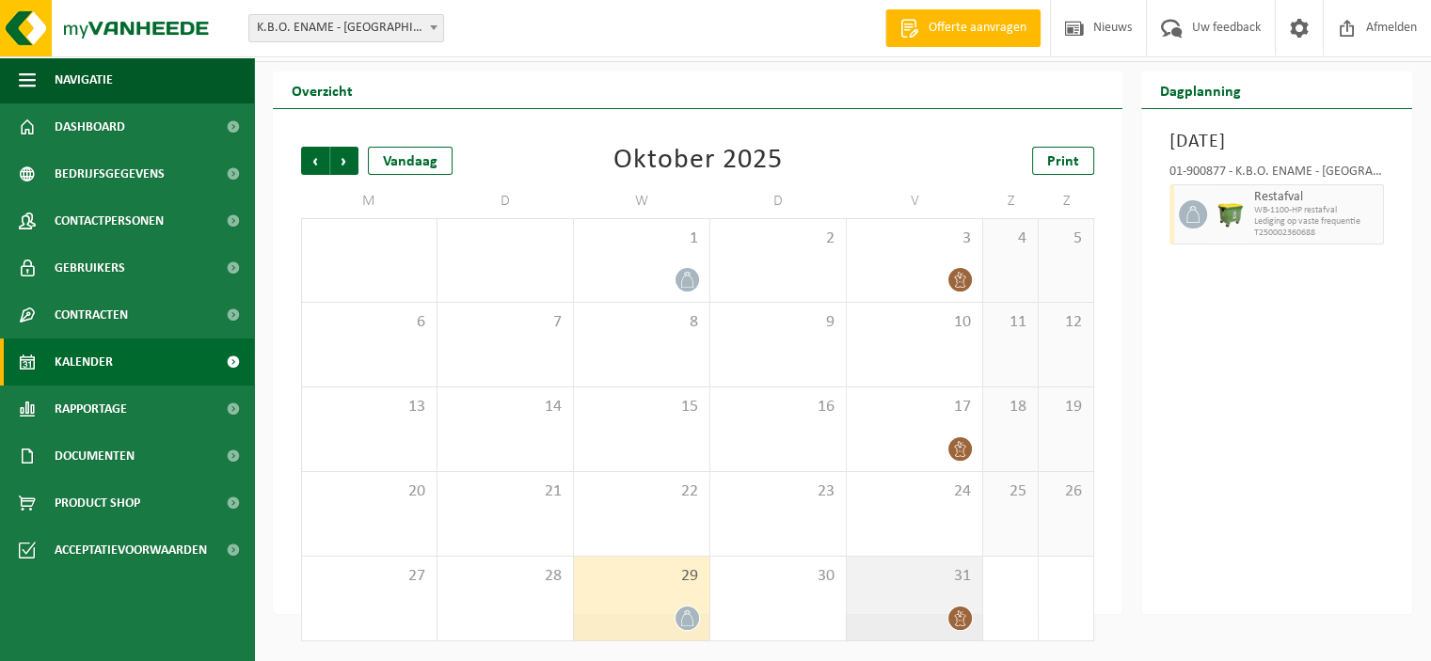
click at [962, 606] on div "31" at bounding box center [914, 599] width 135 height 84
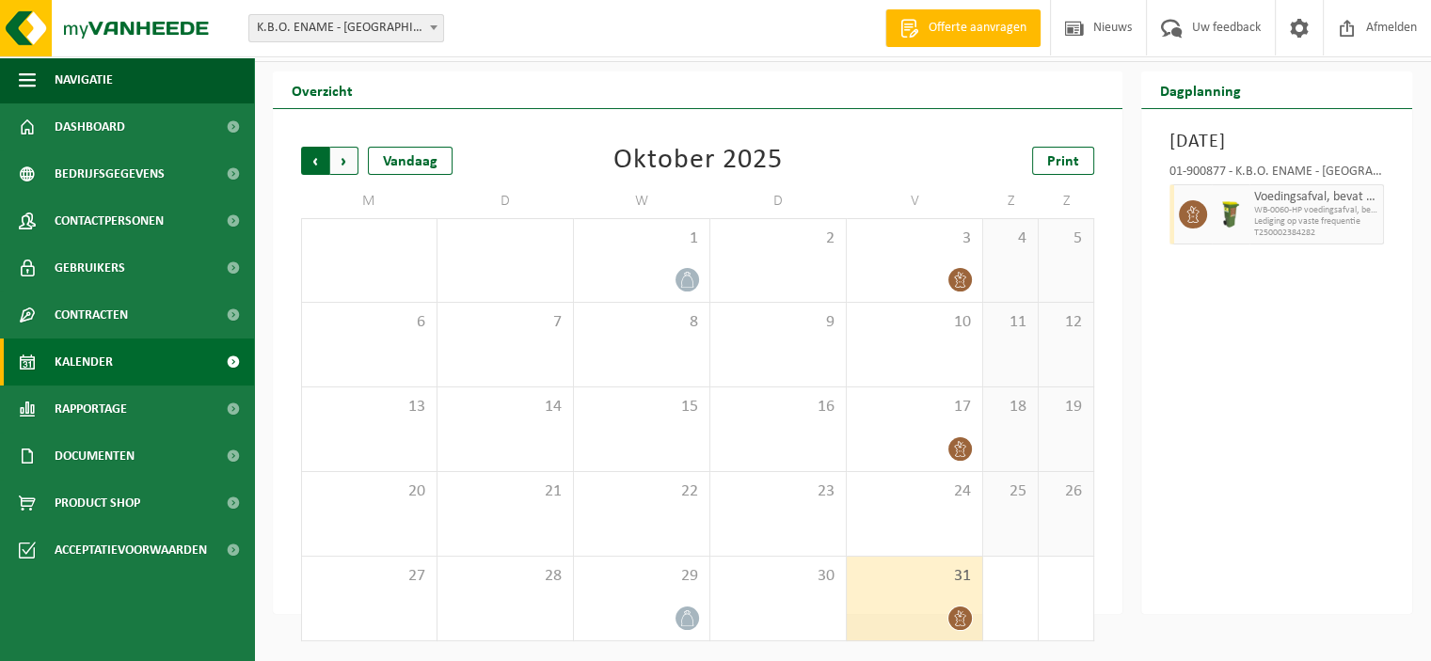
click at [348, 164] on span "Volgende" at bounding box center [344, 161] width 28 height 28
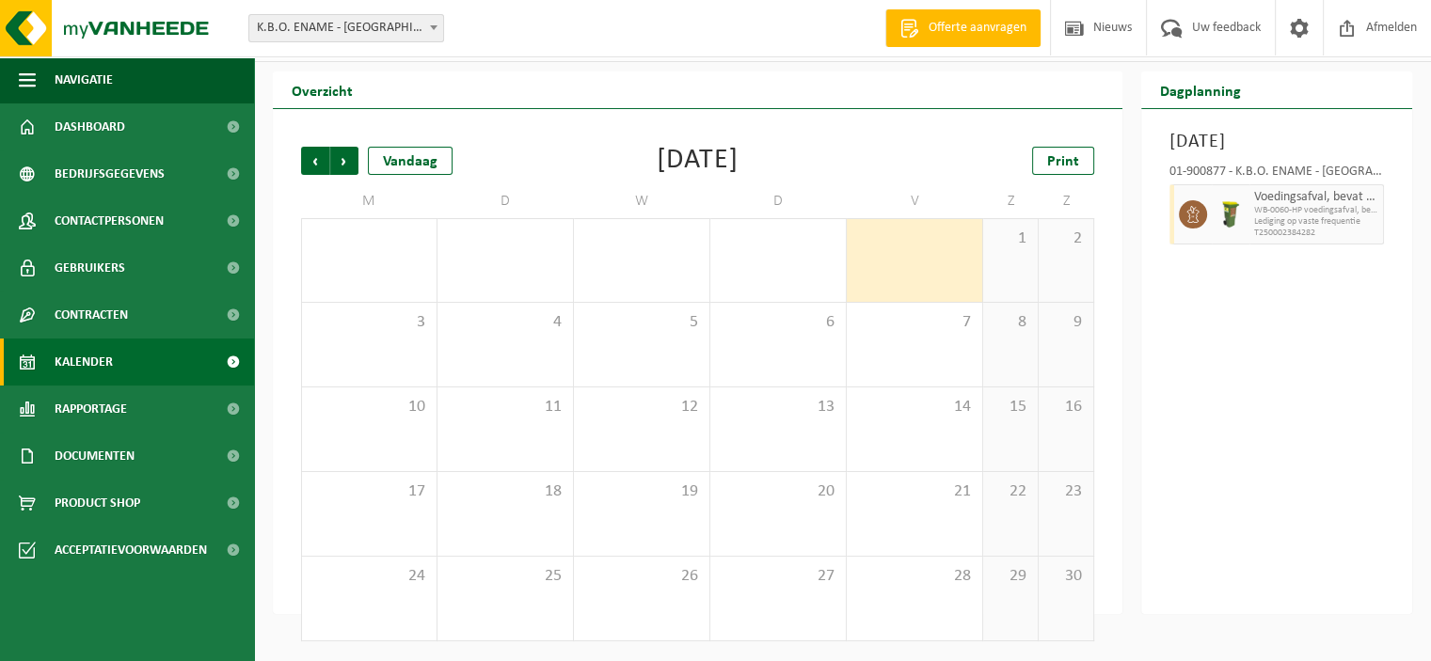
scroll to position [37, 0]
click at [344, 162] on span "Volgende" at bounding box center [344, 160] width 28 height 28
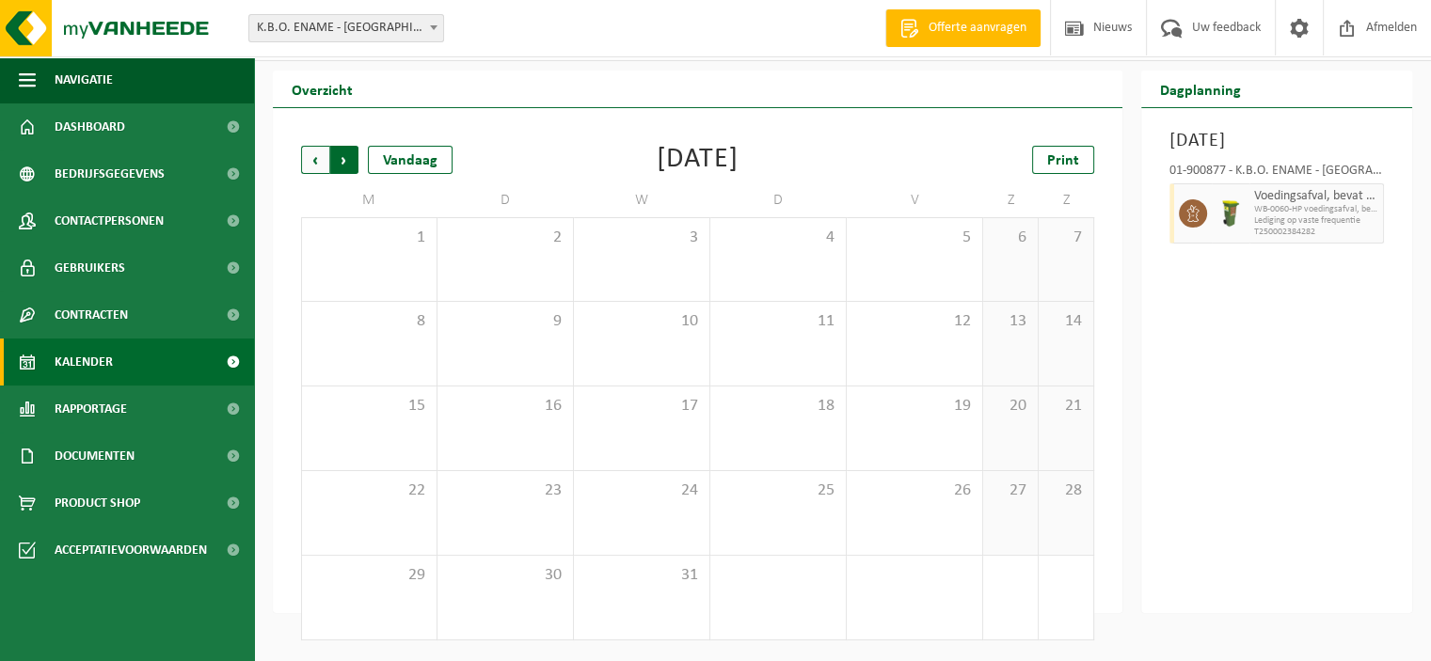
click at [310, 165] on span "Vorige" at bounding box center [315, 160] width 28 height 28
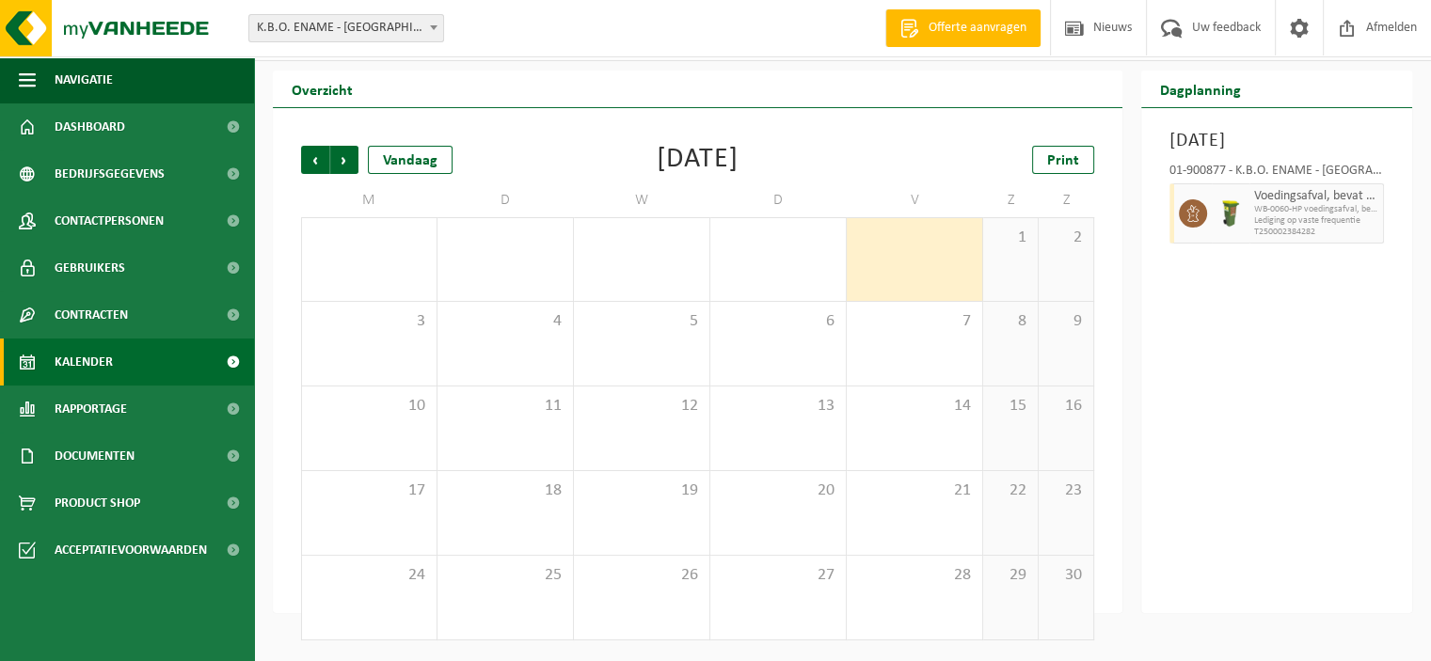
click at [310, 165] on span "Vorige" at bounding box center [315, 160] width 28 height 28
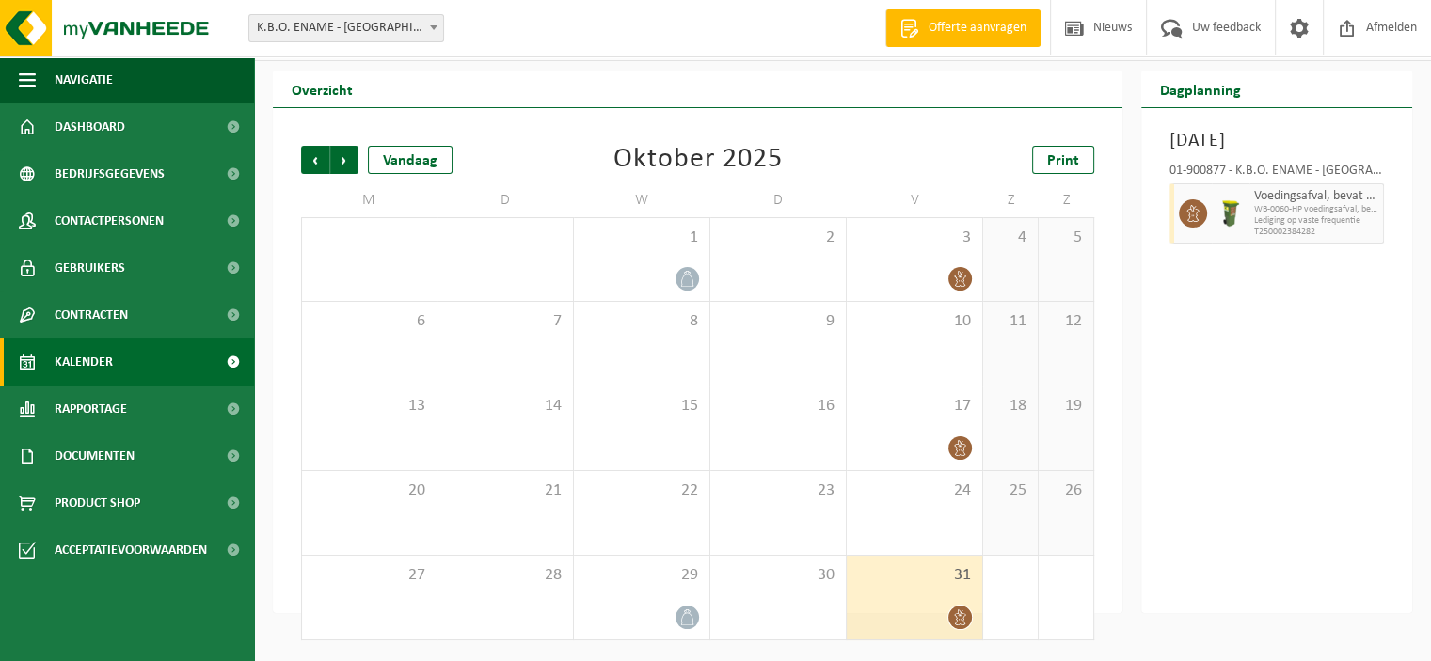
click at [852, 150] on div "Vorige Volgende Vandaag [DATE] Print" at bounding box center [697, 160] width 793 height 28
